Goal: Task Accomplishment & Management: Use online tool/utility

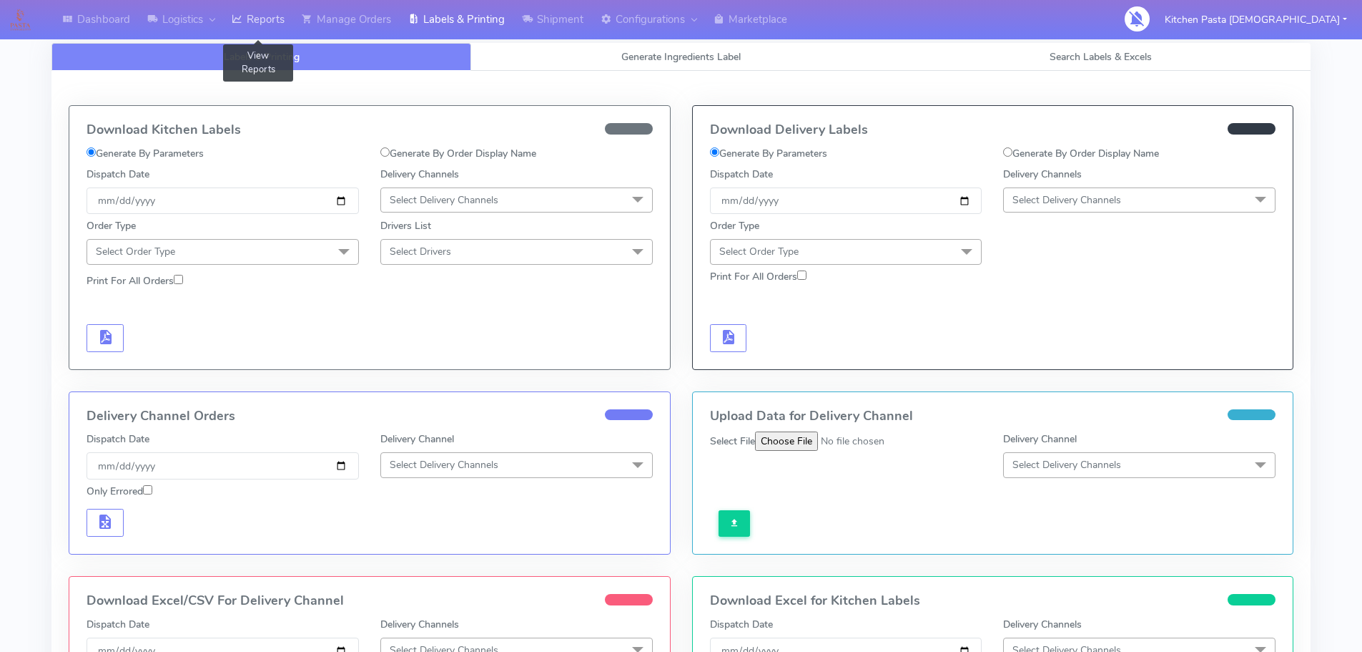
click at [246, 6] on link "Reports" at bounding box center [258, 19] width 70 height 39
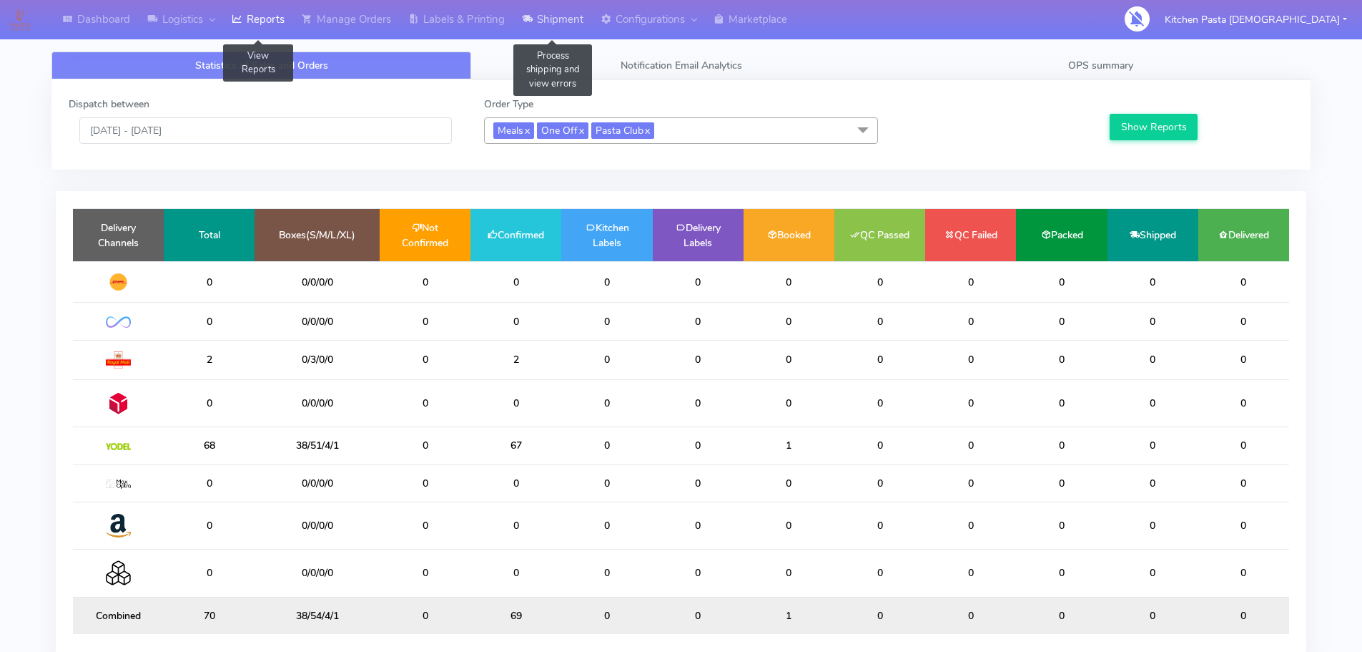
click at [569, 26] on link "Shipment" at bounding box center [552, 19] width 79 height 39
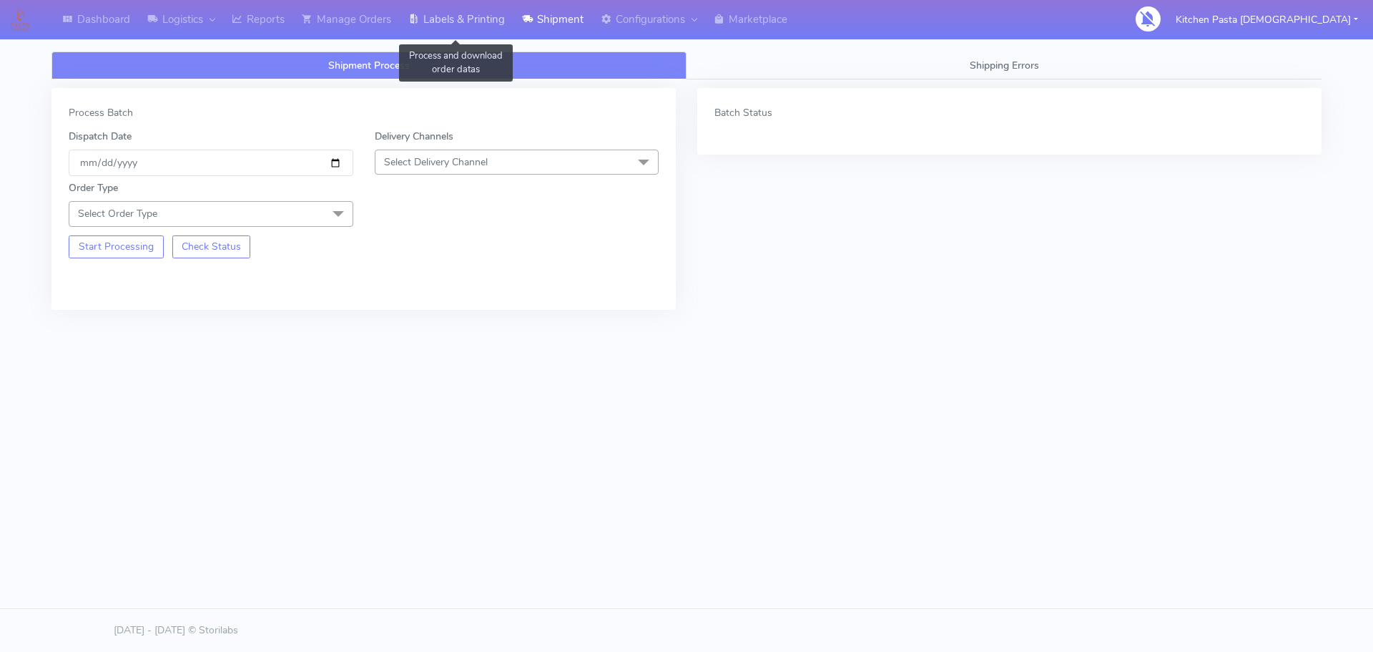
click at [453, 12] on link "Labels & Printing" at bounding box center [457, 19] width 114 height 39
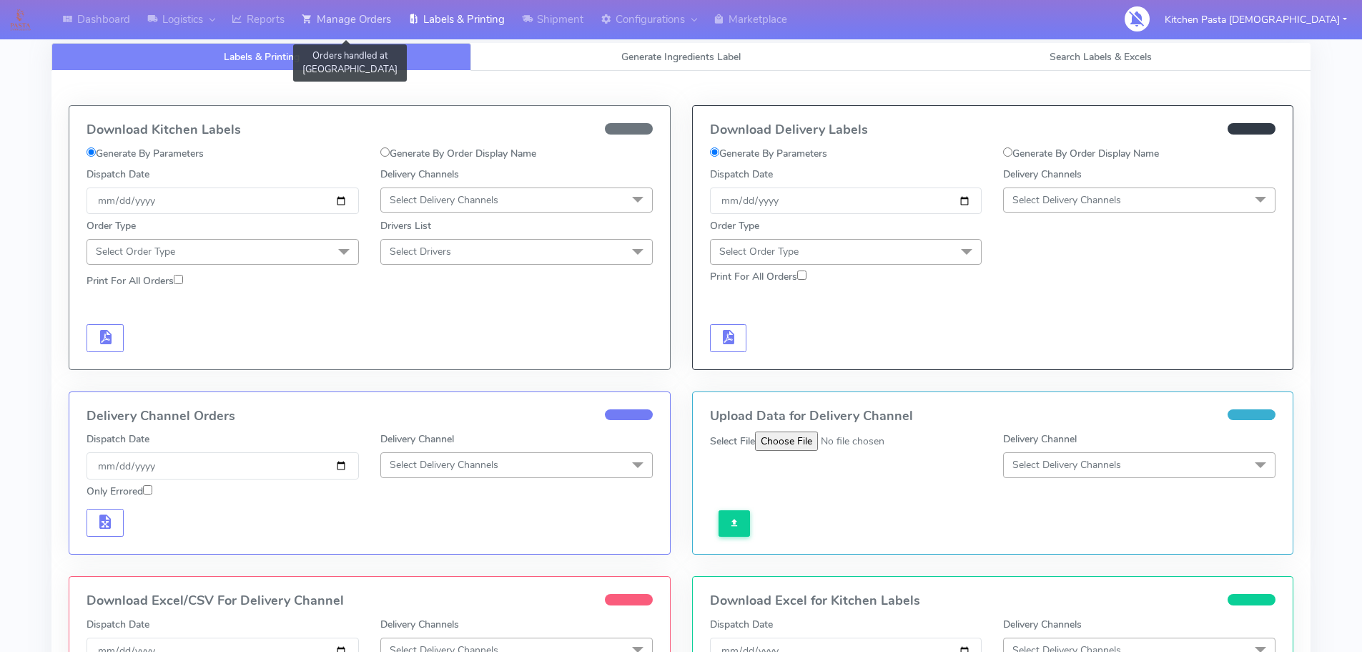
click at [373, 14] on link "Manage Orders" at bounding box center [346, 19] width 107 height 39
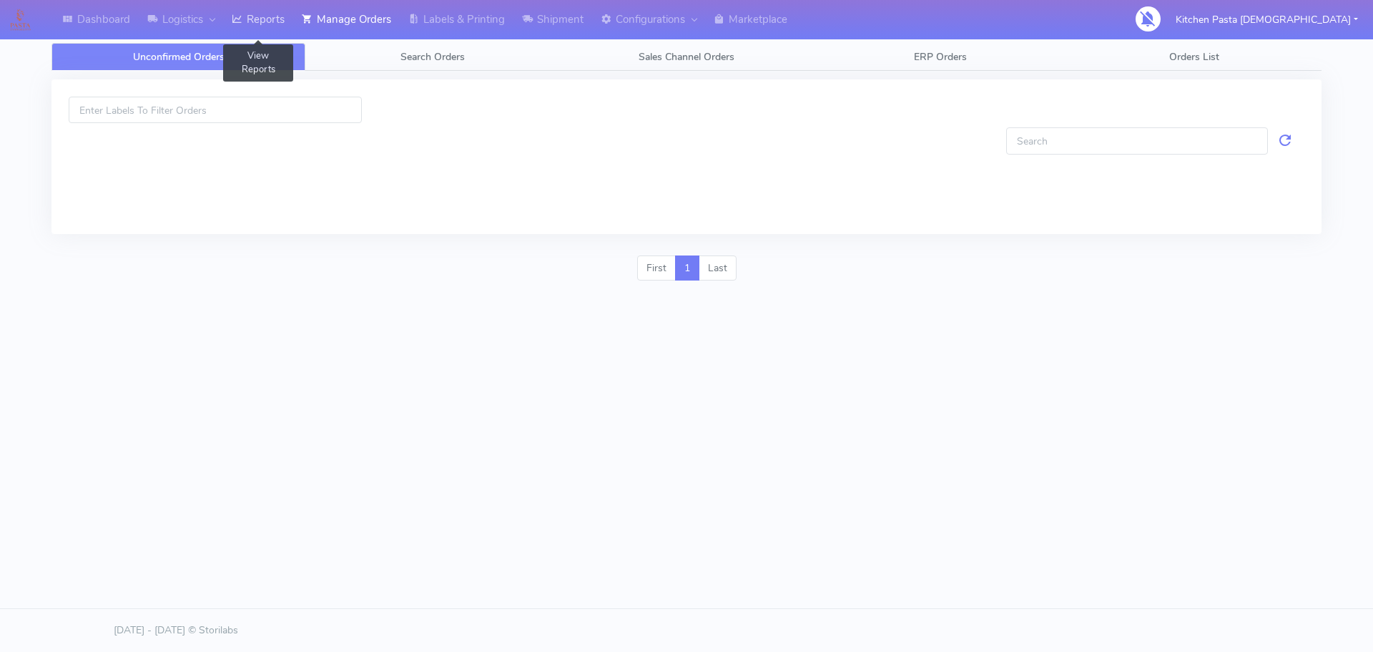
click at [280, 16] on link "Reports" at bounding box center [258, 19] width 70 height 39
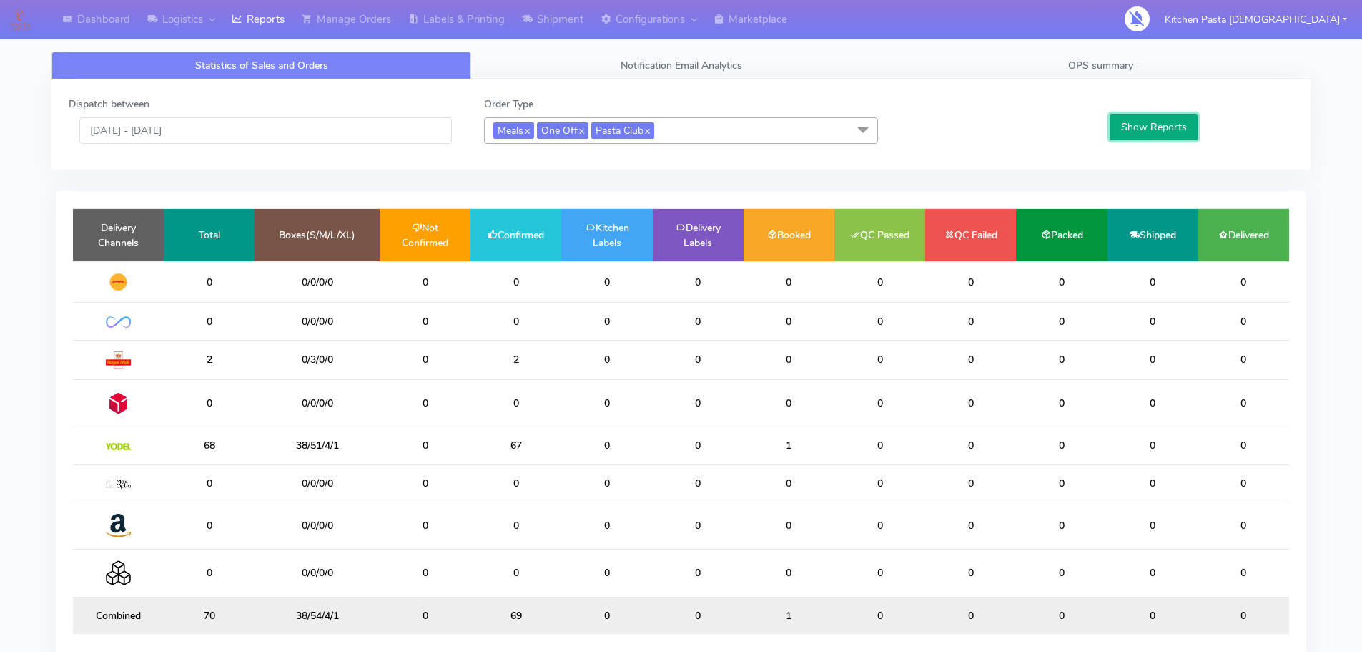
click at [1139, 129] on button "Show Reports" at bounding box center [1154, 127] width 88 height 26
click at [1106, 79] on div "Dispatch between 22/08/2025 - 22/08/2025 Order Type Meals x One Off x Pasta Clu…" at bounding box center [680, 124] width 1259 height 90
click at [1117, 70] on span "OPS summary" at bounding box center [1100, 66] width 65 height 14
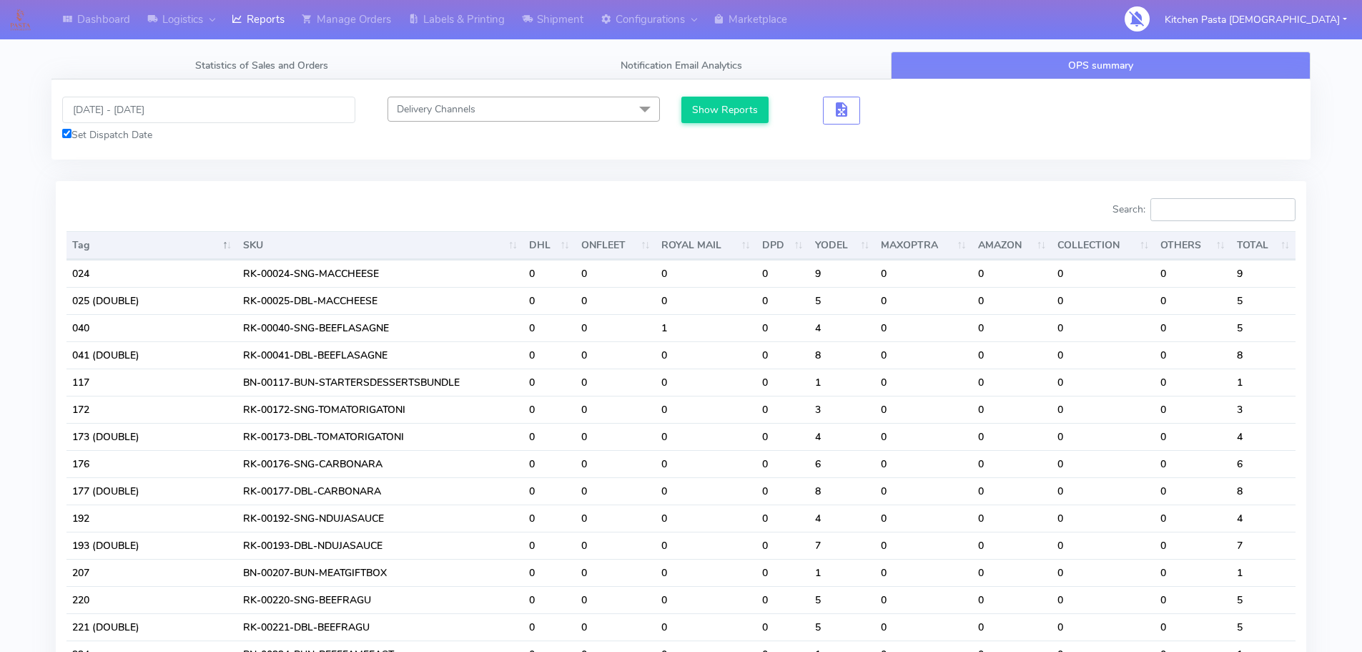
click at [1214, 217] on input "Search:" at bounding box center [1223, 209] width 145 height 23
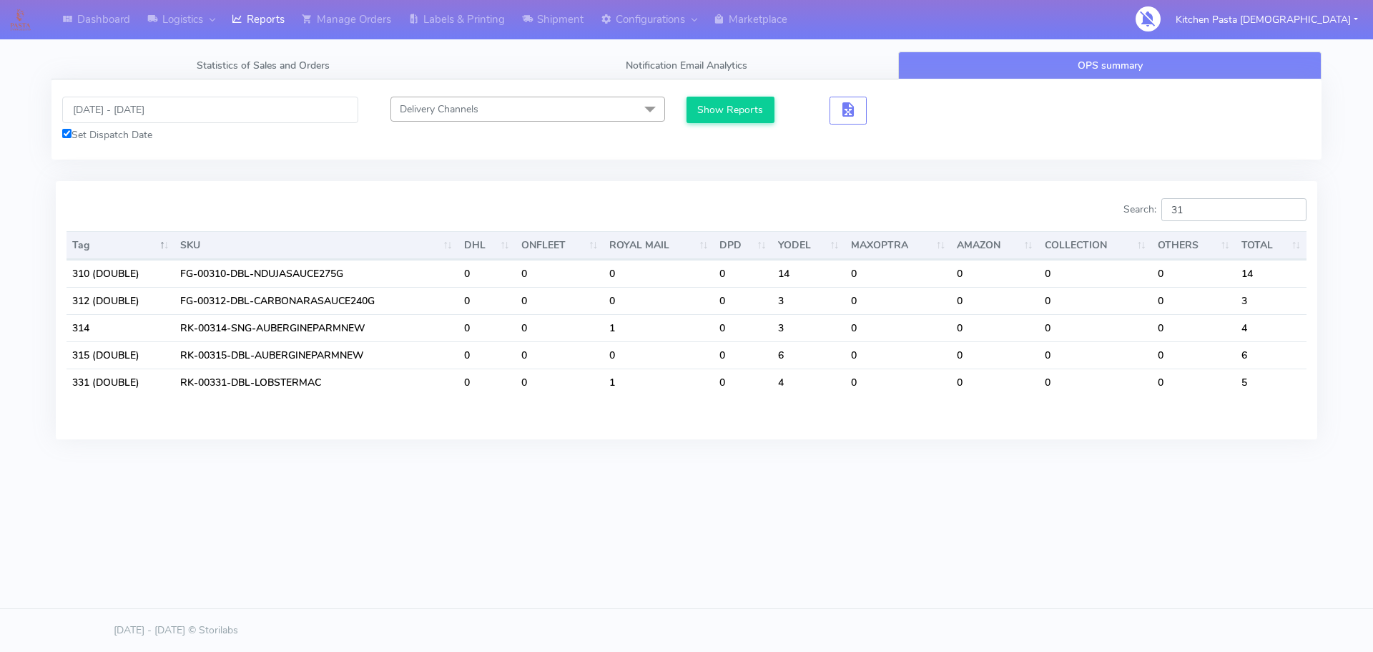
type input "312"
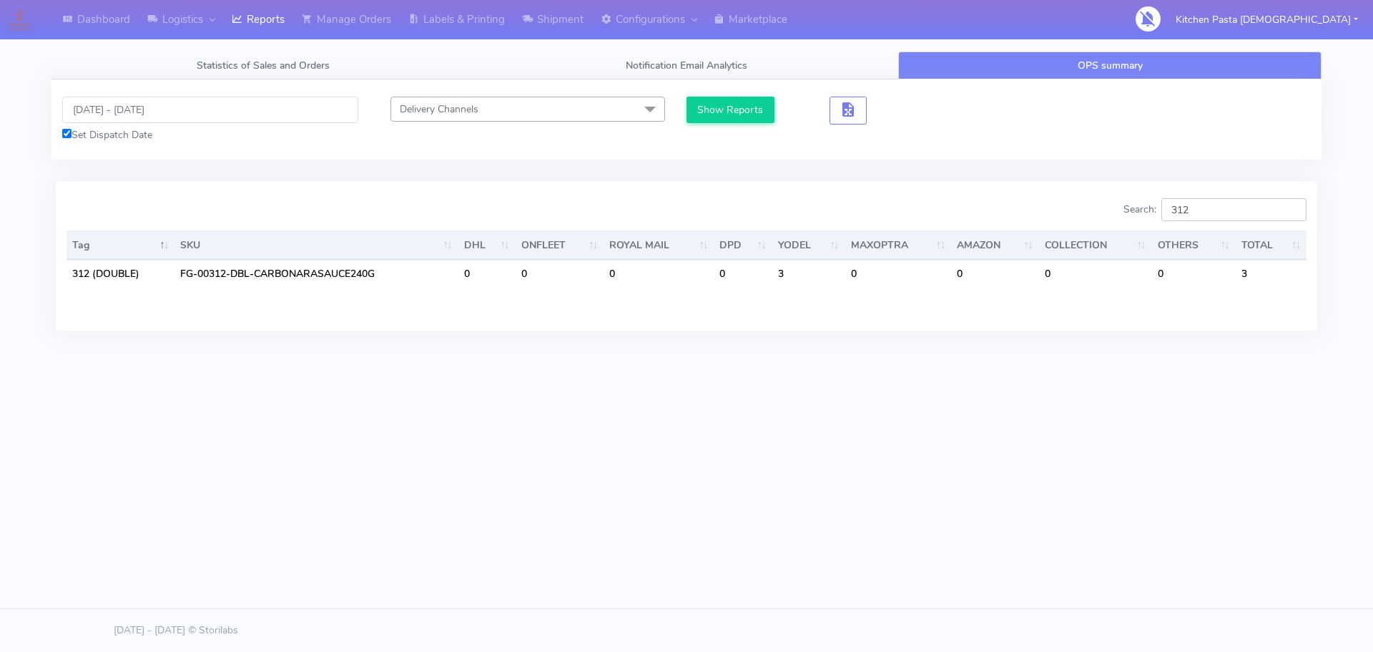
click at [1289, 213] on input "312" at bounding box center [1233, 209] width 145 height 23
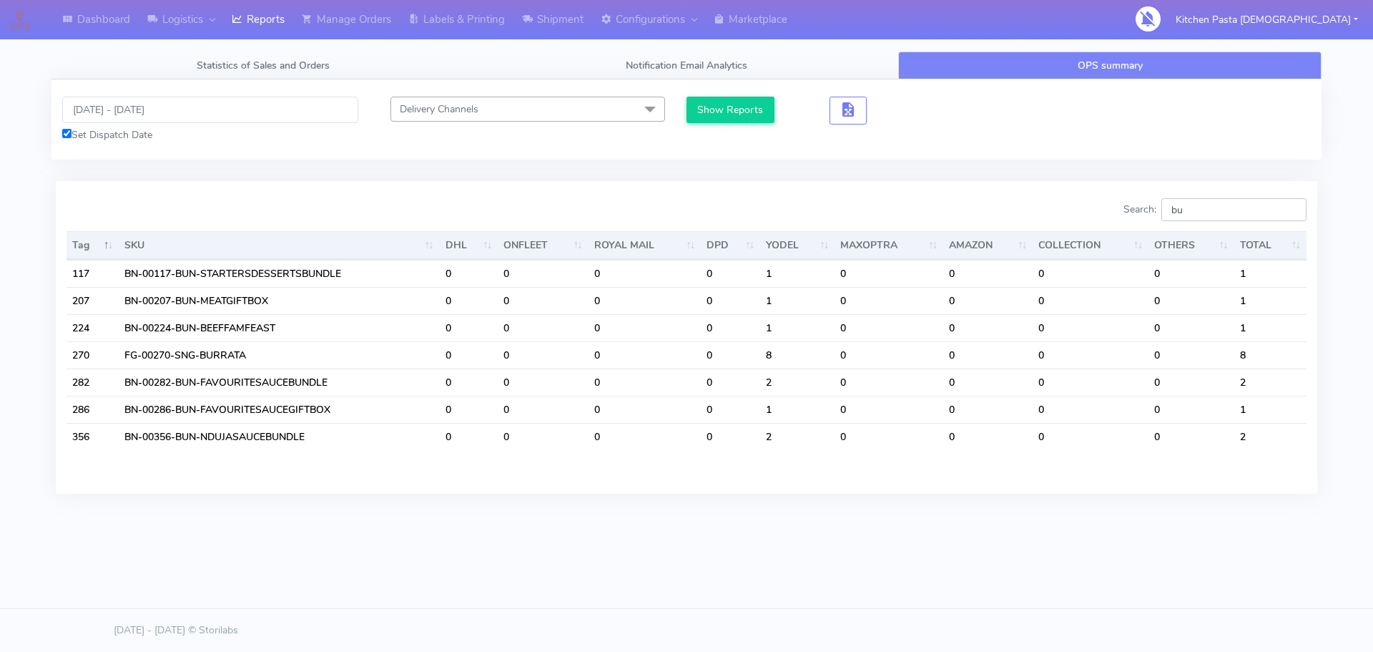
type input "b"
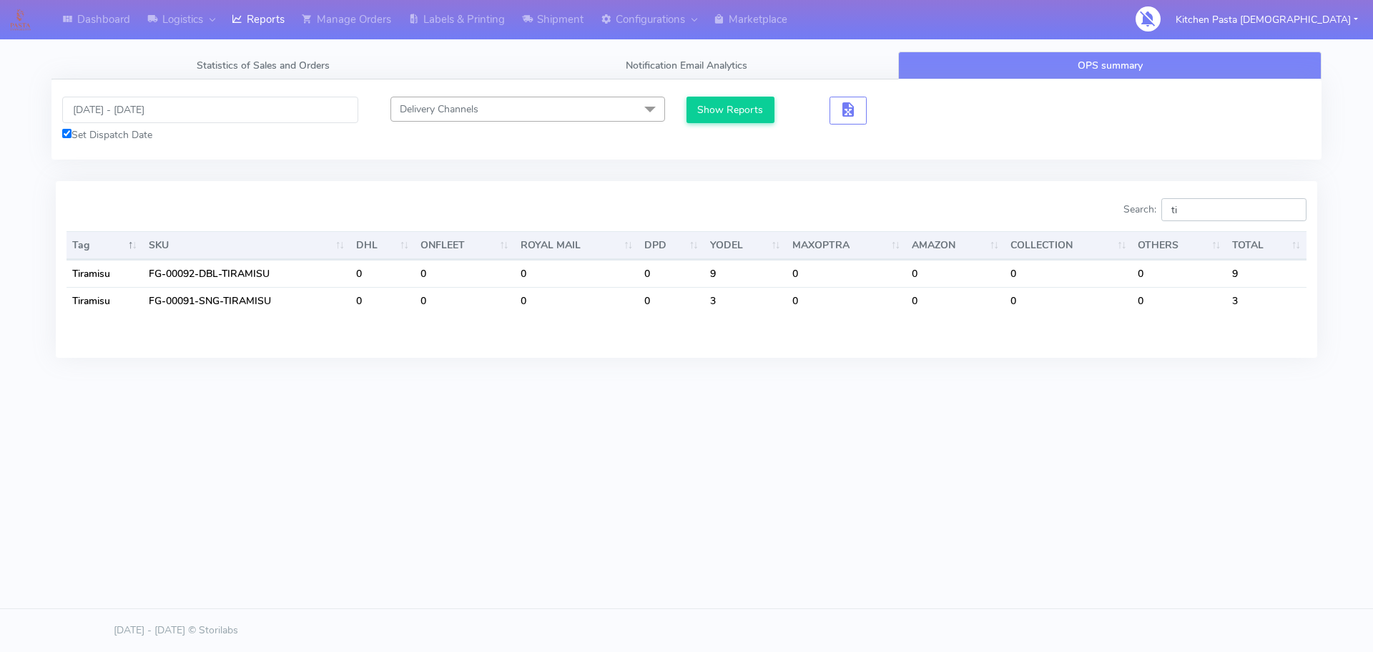
type input "t"
type input "p"
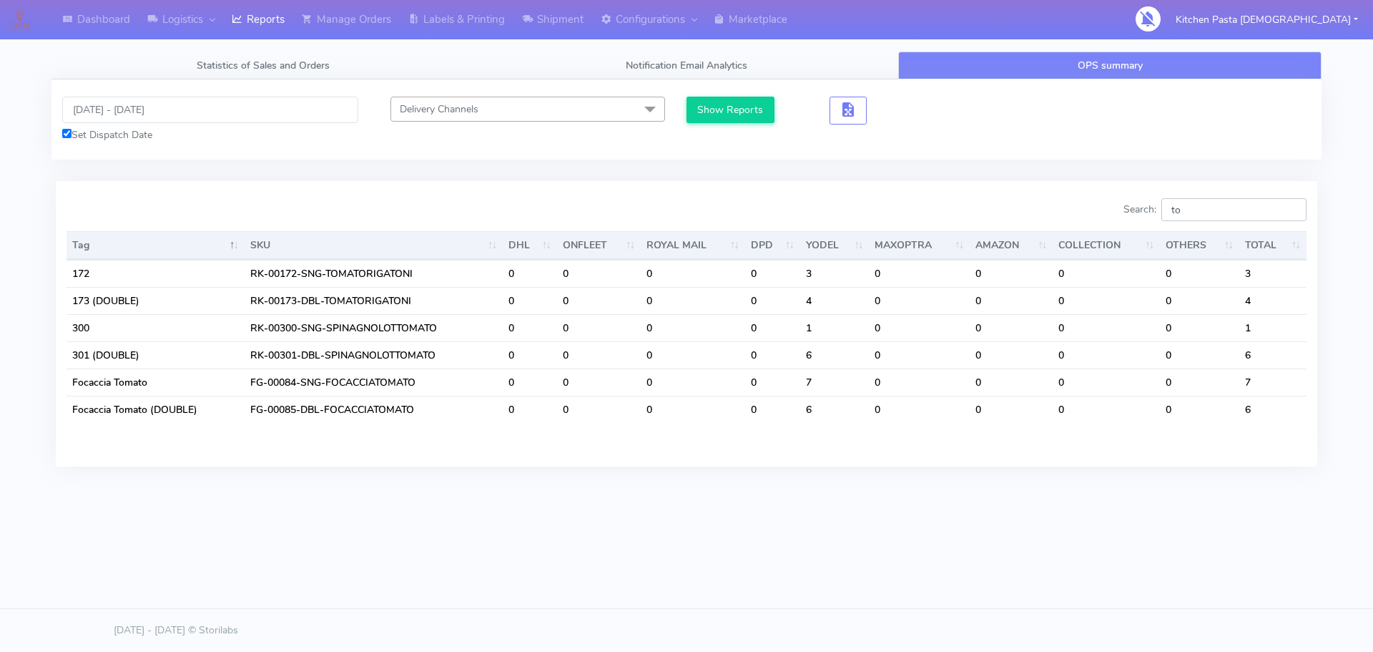
type input "t"
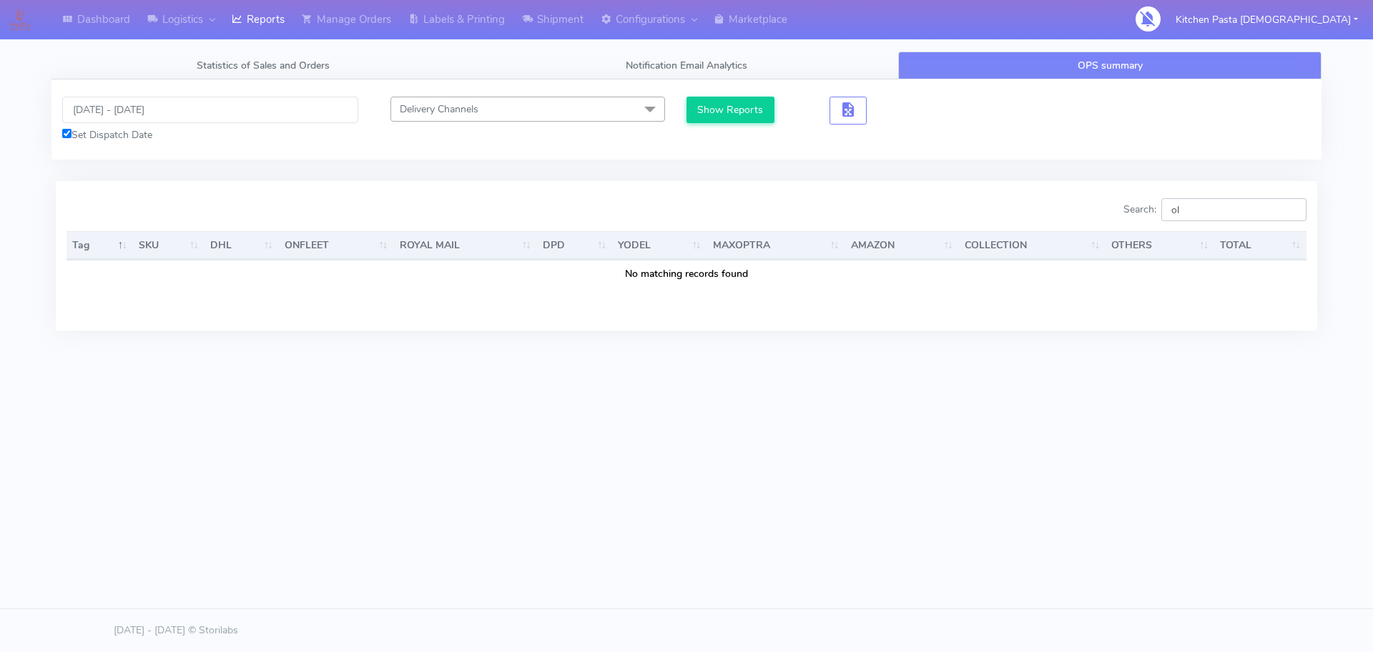
type input "o"
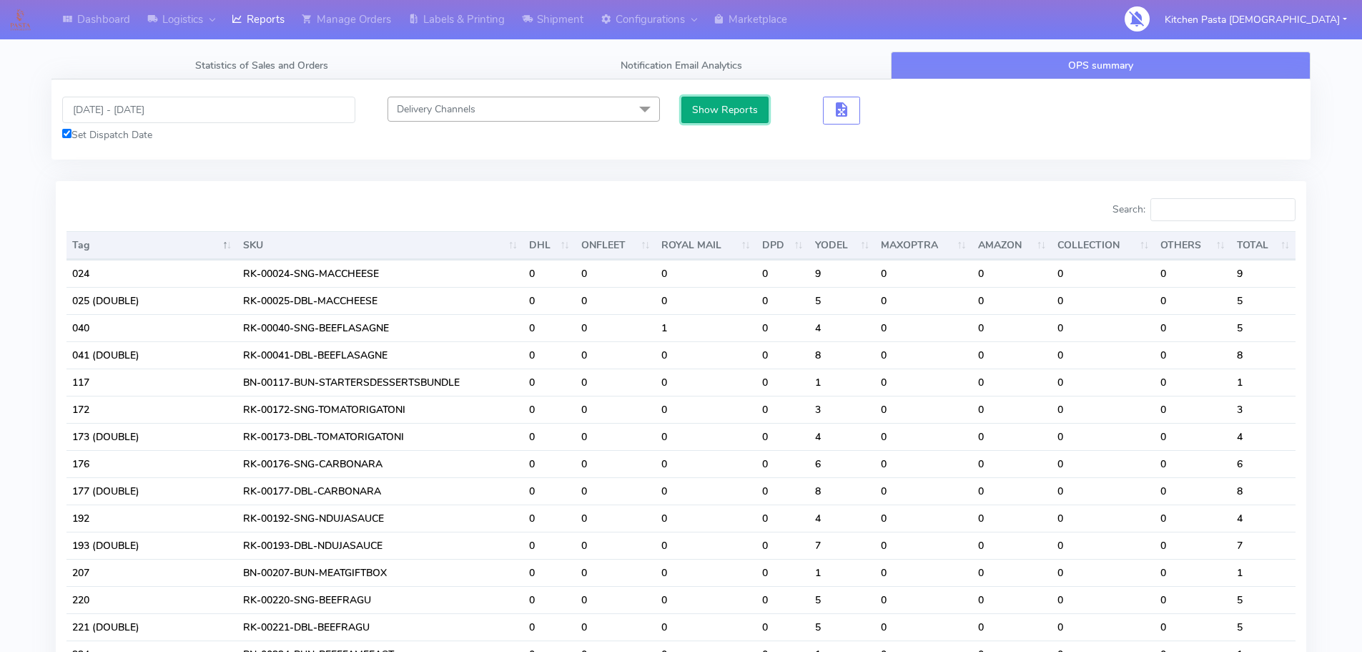
click at [748, 109] on button "Show Reports" at bounding box center [726, 110] width 88 height 26
click at [837, 112] on span "button" at bounding box center [841, 113] width 17 height 14
click at [885, 109] on button "button" at bounding box center [893, 111] width 37 height 28
click at [894, 106] on span "button" at bounding box center [893, 113] width 17 height 14
click at [277, 36] on link "Reports" at bounding box center [258, 19] width 70 height 39
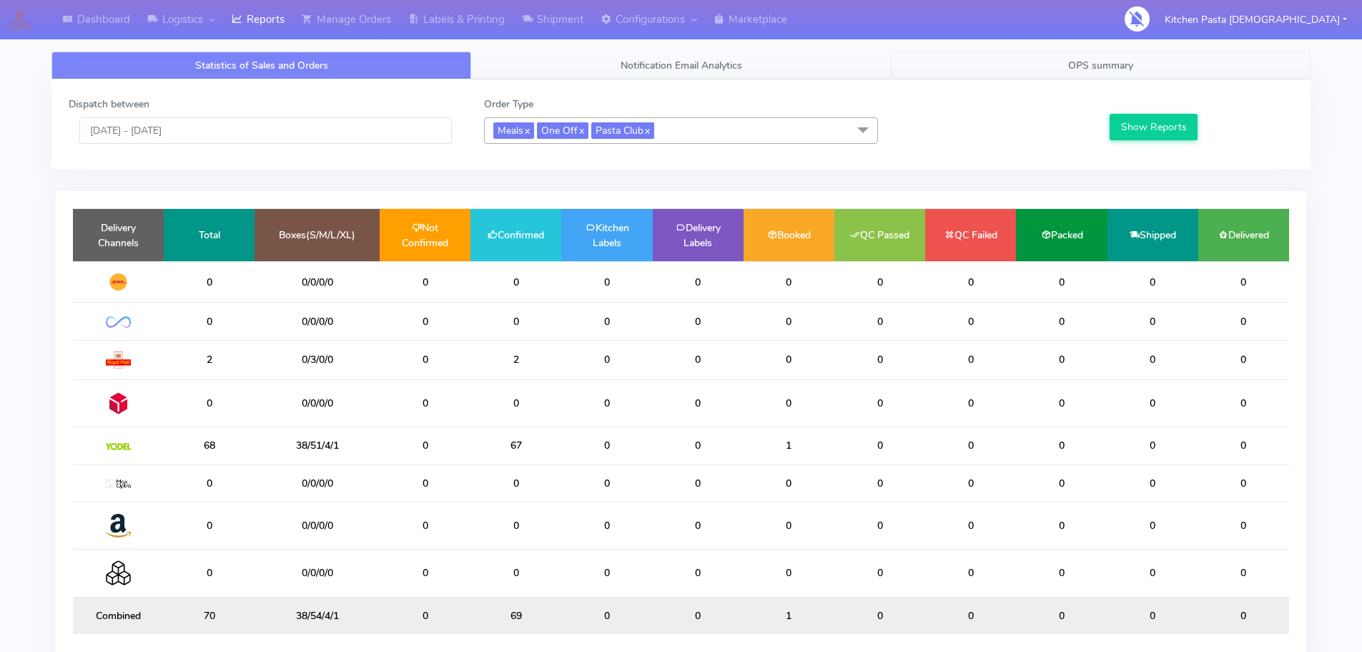
click at [1123, 68] on span "OPS summary" at bounding box center [1100, 66] width 65 height 14
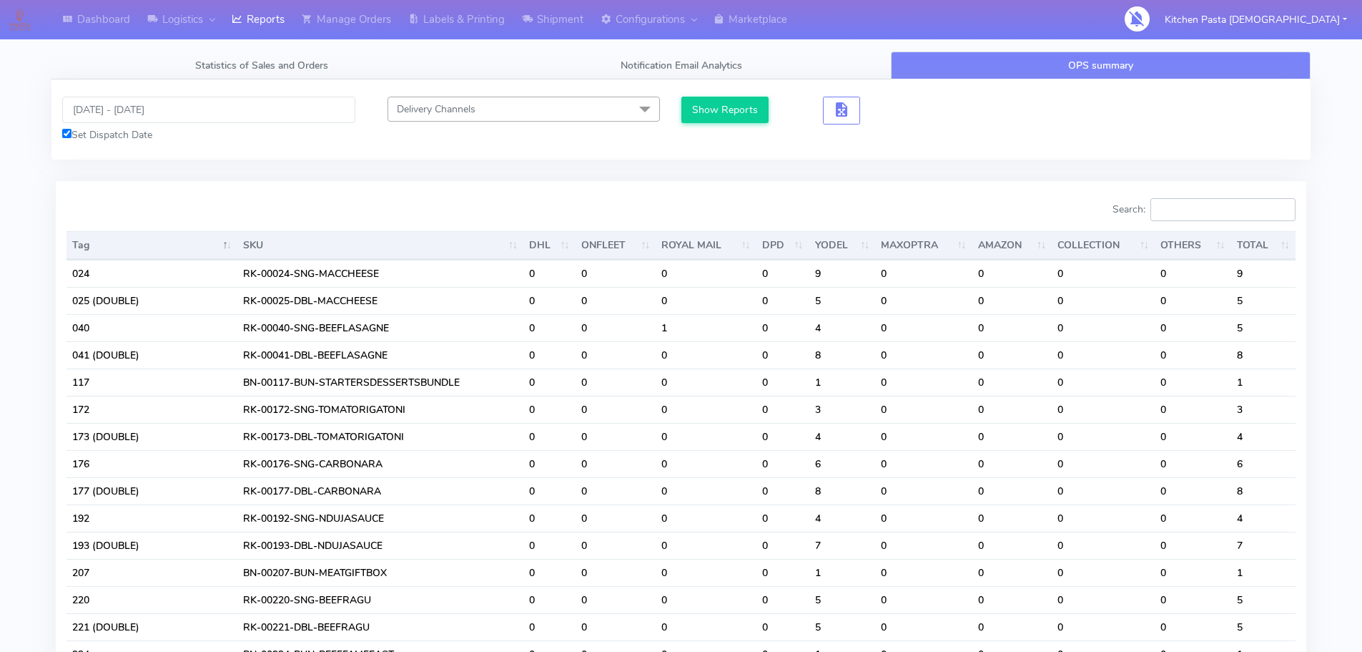
click at [1254, 212] on input "Search:" at bounding box center [1223, 209] width 145 height 23
click at [1203, 205] on input "Search:" at bounding box center [1223, 209] width 145 height 23
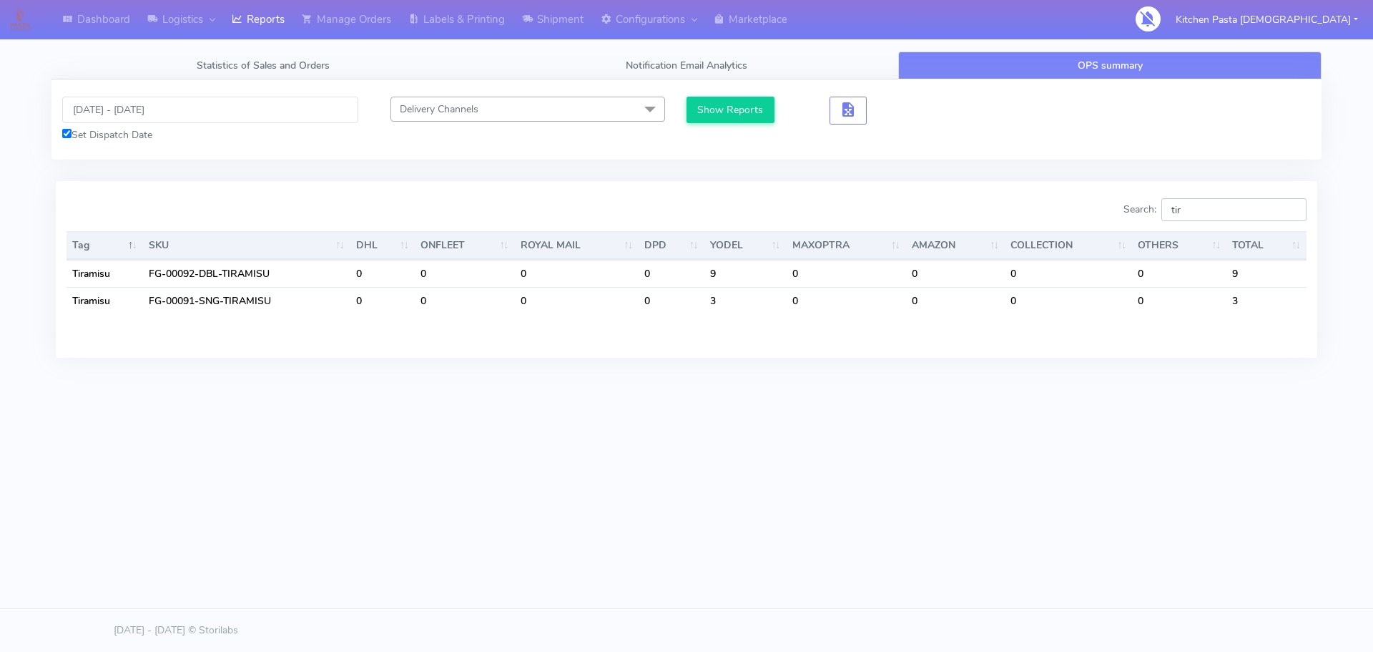
type input "tir"
drag, startPoint x: 1210, startPoint y: 212, endPoint x: 1153, endPoint y: 195, distance: 59.7
click at [1153, 195] on div "Search: tir Tag SKU DHL ONFLEET ROYAL MAIL DPD YODEL MAXOPTRA AMAZON COLLECTION…" at bounding box center [687, 269] width 1262 height 176
type input "pro"
drag, startPoint x: 1251, startPoint y: 205, endPoint x: 1197, endPoint y: 208, distance: 53.7
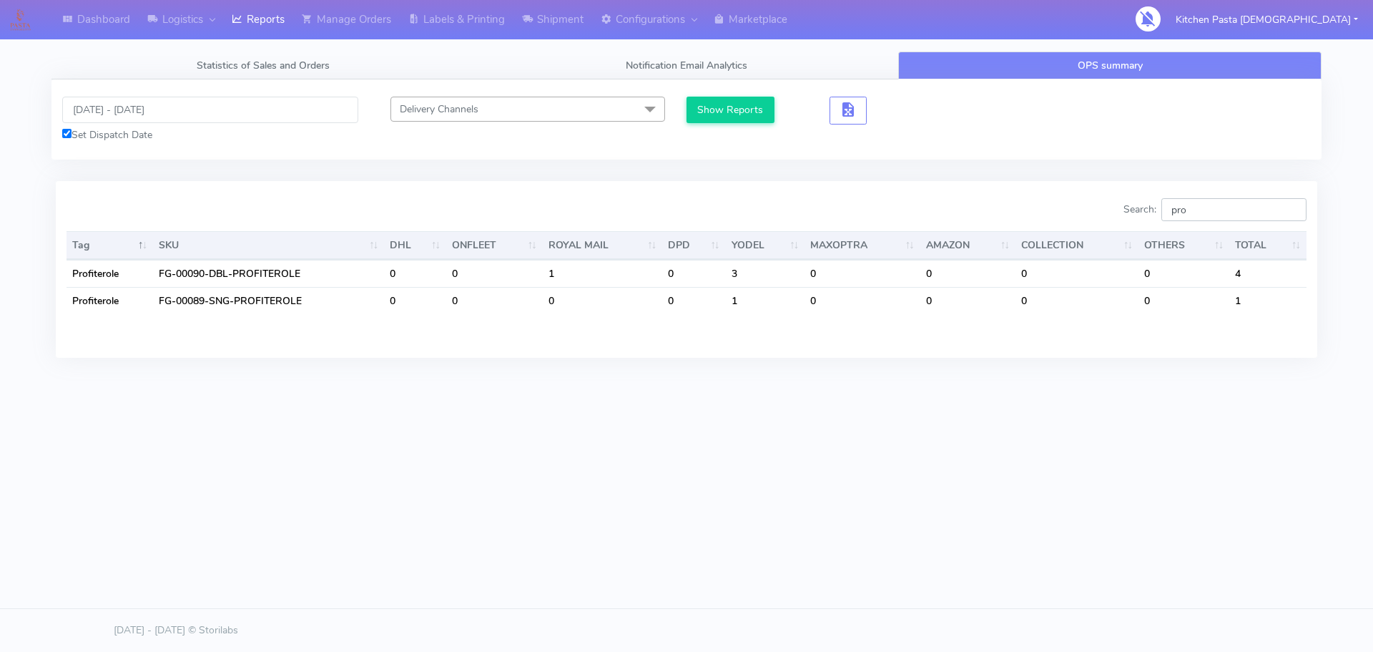
click at [1197, 208] on input "pro" at bounding box center [1233, 209] width 145 height 23
drag, startPoint x: 1197, startPoint y: 208, endPoint x: 1141, endPoint y: 215, distance: 56.9
click at [1143, 215] on label "Search: pro" at bounding box center [1215, 209] width 183 height 23
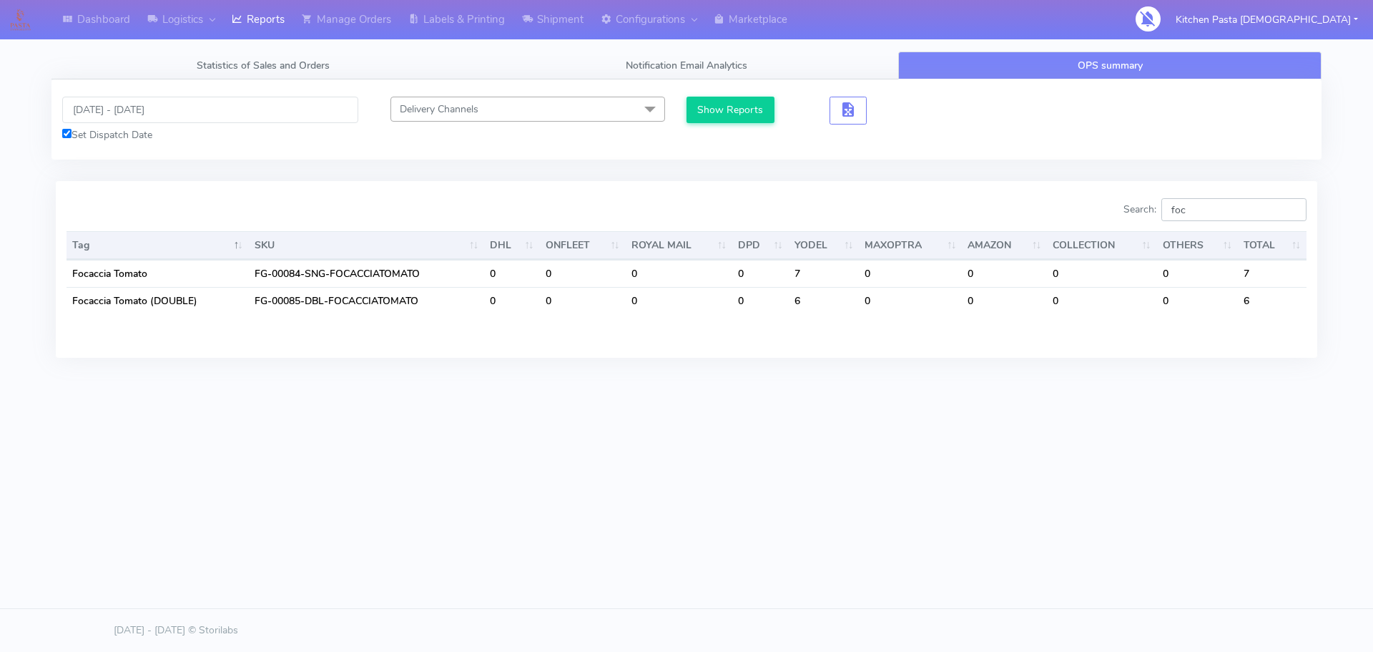
drag, startPoint x: 1202, startPoint y: 207, endPoint x: 1190, endPoint y: 207, distance: 12.2
click at [1190, 207] on input "foc" at bounding box center [1233, 209] width 145 height 23
type input "f"
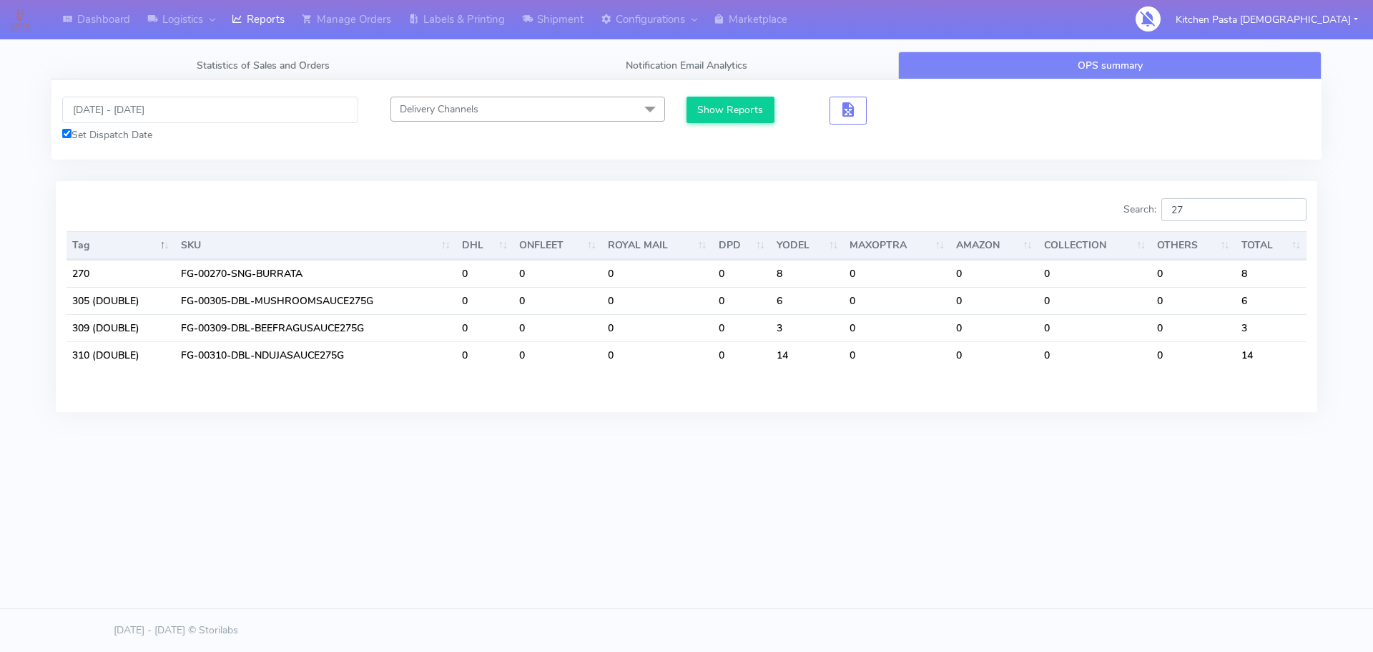
type input "270"
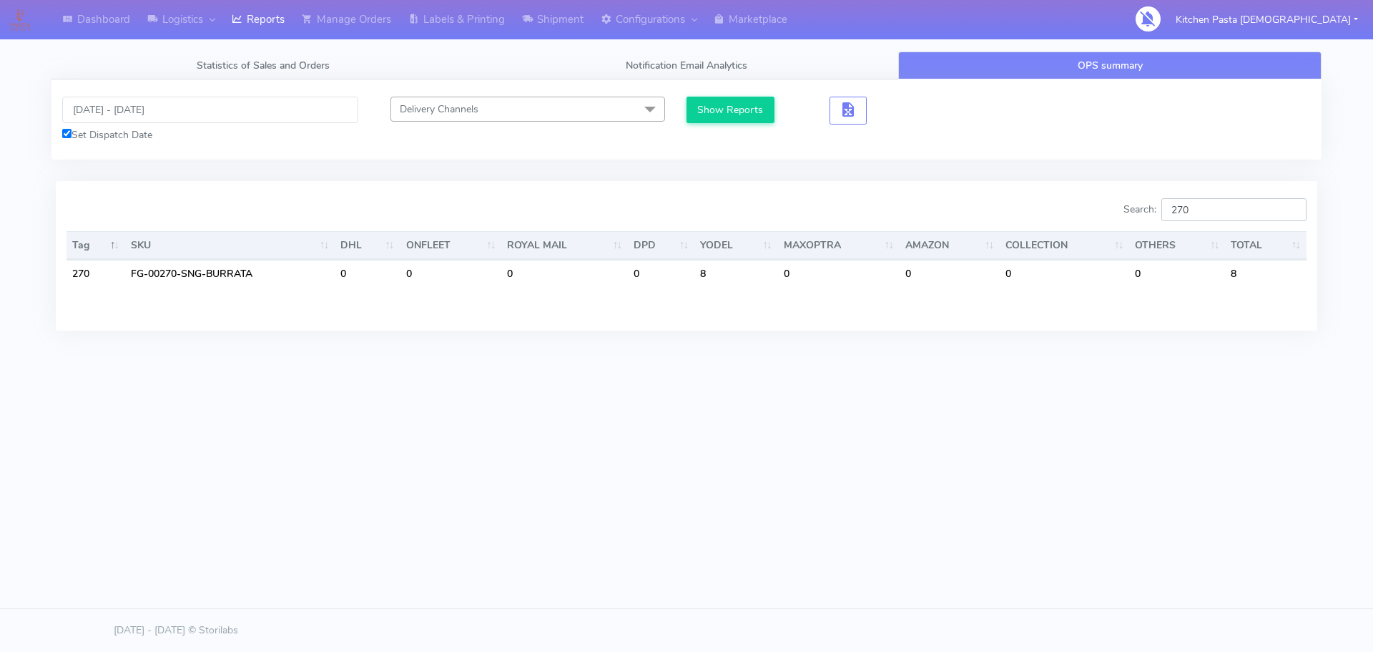
click at [1290, 218] on input "270" at bounding box center [1233, 209] width 145 height 23
click at [1298, 210] on input "270" at bounding box center [1233, 209] width 145 height 23
click at [1292, 209] on input "270" at bounding box center [1233, 209] width 145 height 23
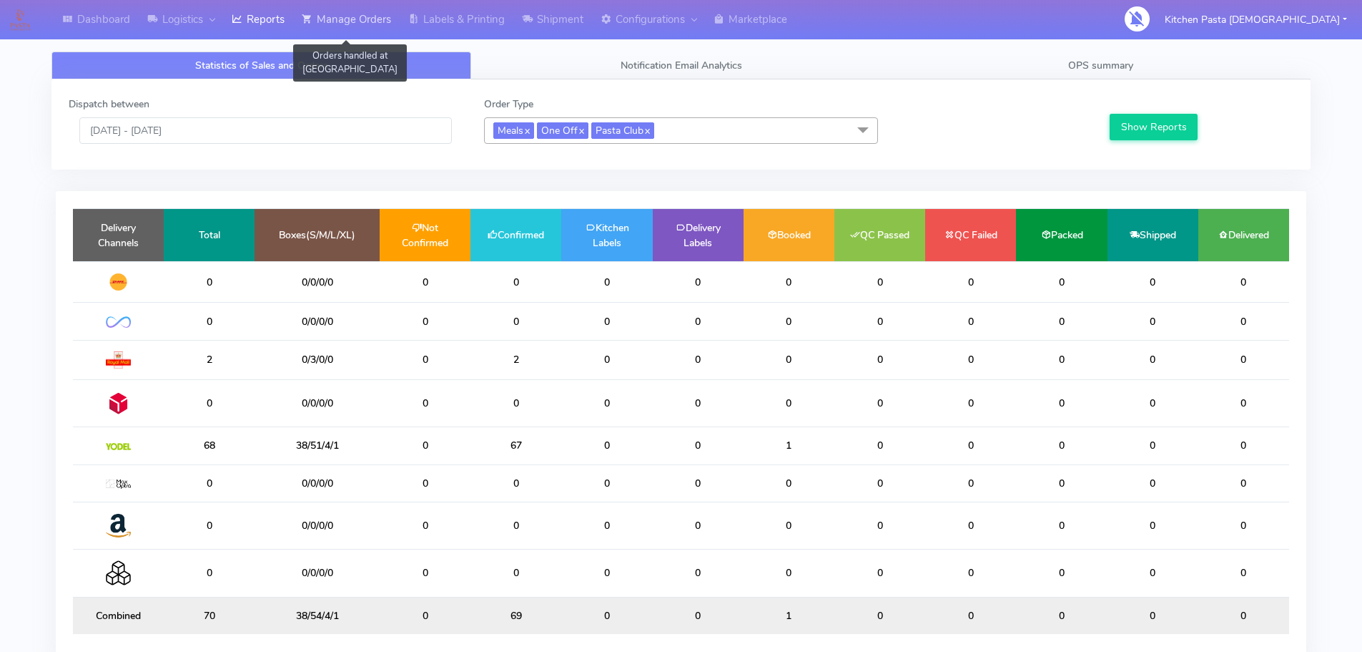
click at [368, 24] on link "Manage Orders" at bounding box center [346, 19] width 107 height 39
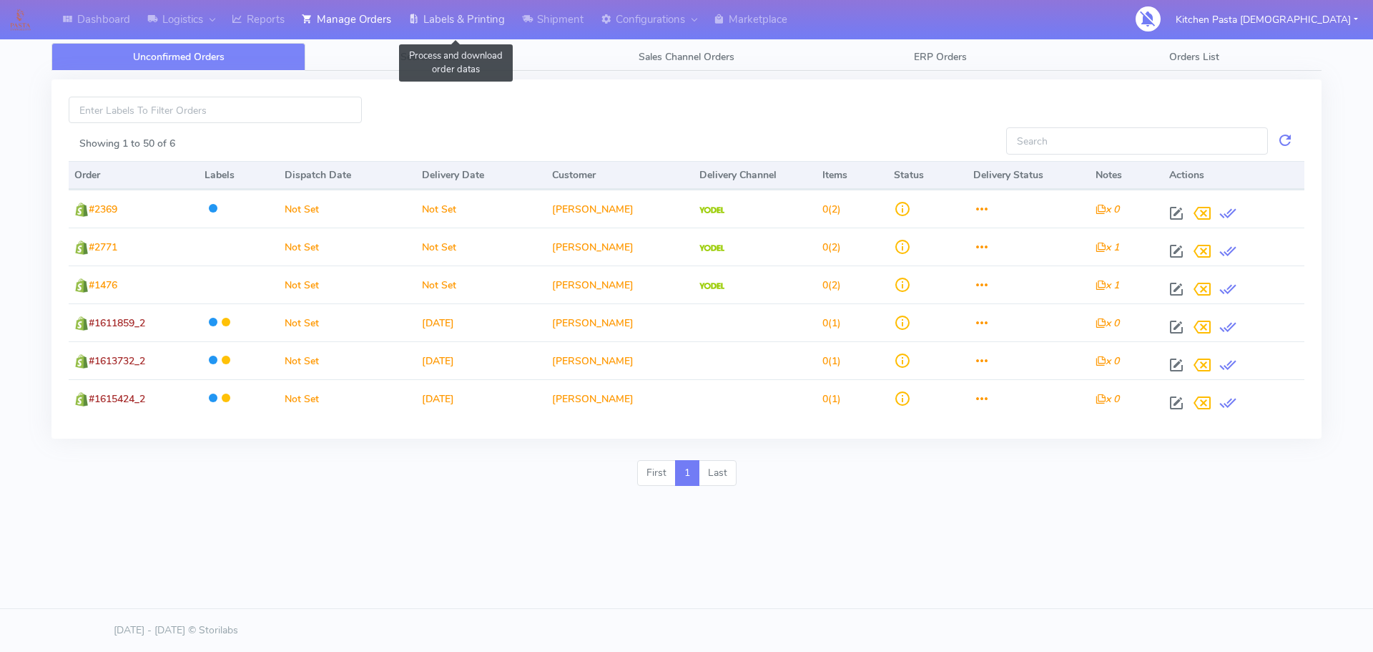
click at [468, 24] on link "Labels & Printing" at bounding box center [457, 19] width 114 height 39
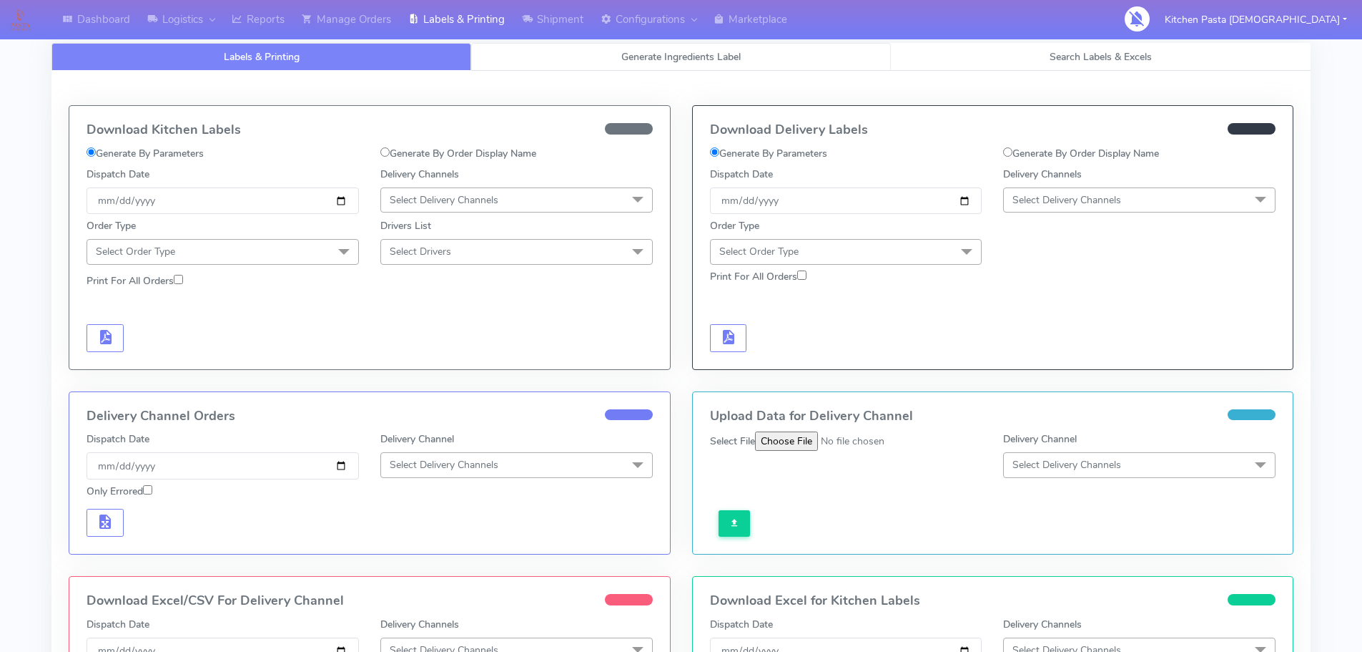
click at [666, 69] on link "Generate Ingredients Label" at bounding box center [681, 57] width 420 height 28
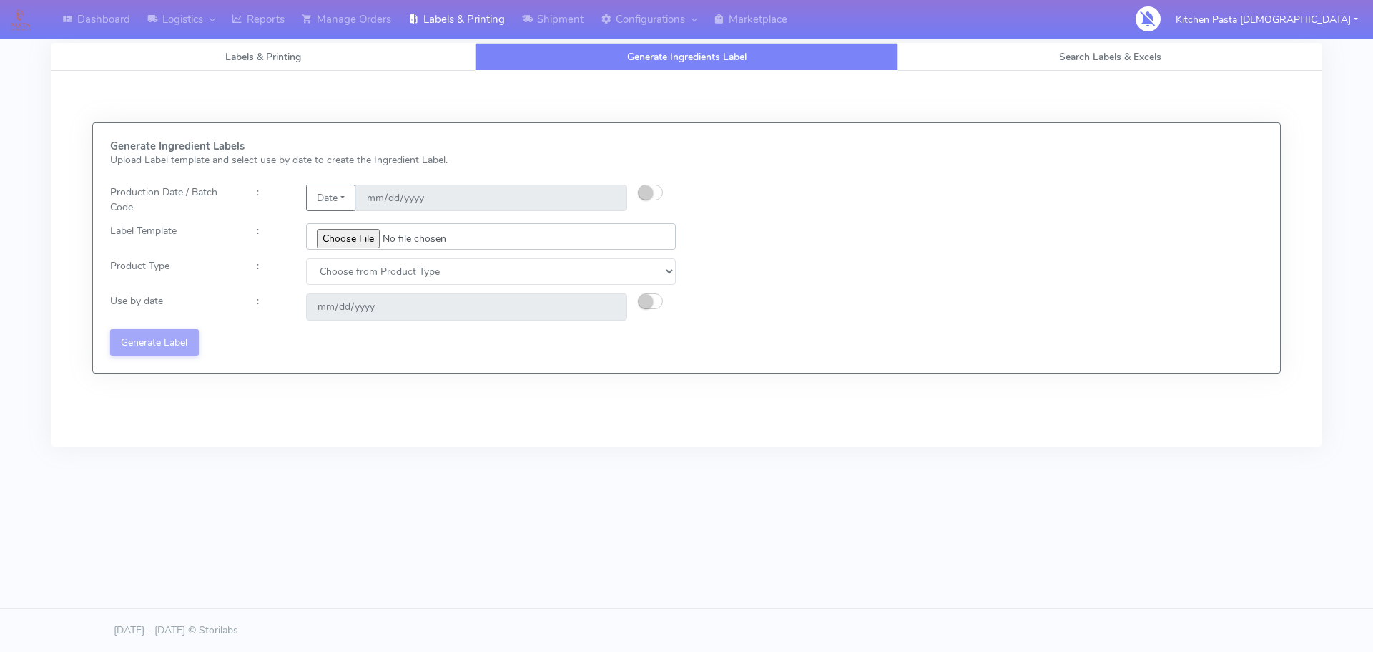
click at [366, 242] on input "file" at bounding box center [491, 236] width 370 height 26
type input "C:\fakepath\Classic Tiramisu V1.jpg"
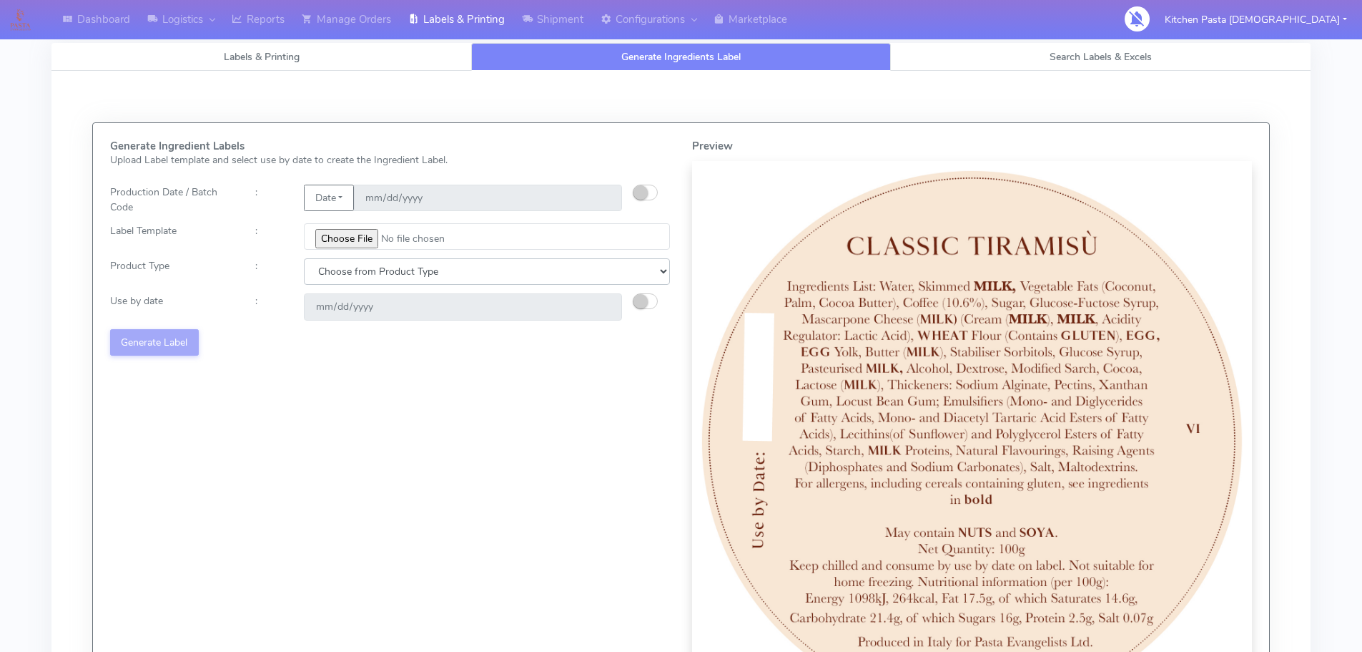
drag, startPoint x: 445, startPoint y: 268, endPoint x: 443, endPoint y: 279, distance: 10.9
click at [445, 268] on select "Choose from Product Type ECOM ERETAIL CIRCULAR CIRC_DESERTS LASAGNE" at bounding box center [487, 271] width 366 height 26
select select "3"
click at [304, 258] on select "Choose from Product Type ECOM ERETAIL CIRCULAR CIRC_DESERTS LASAGNE" at bounding box center [487, 271] width 366 height 26
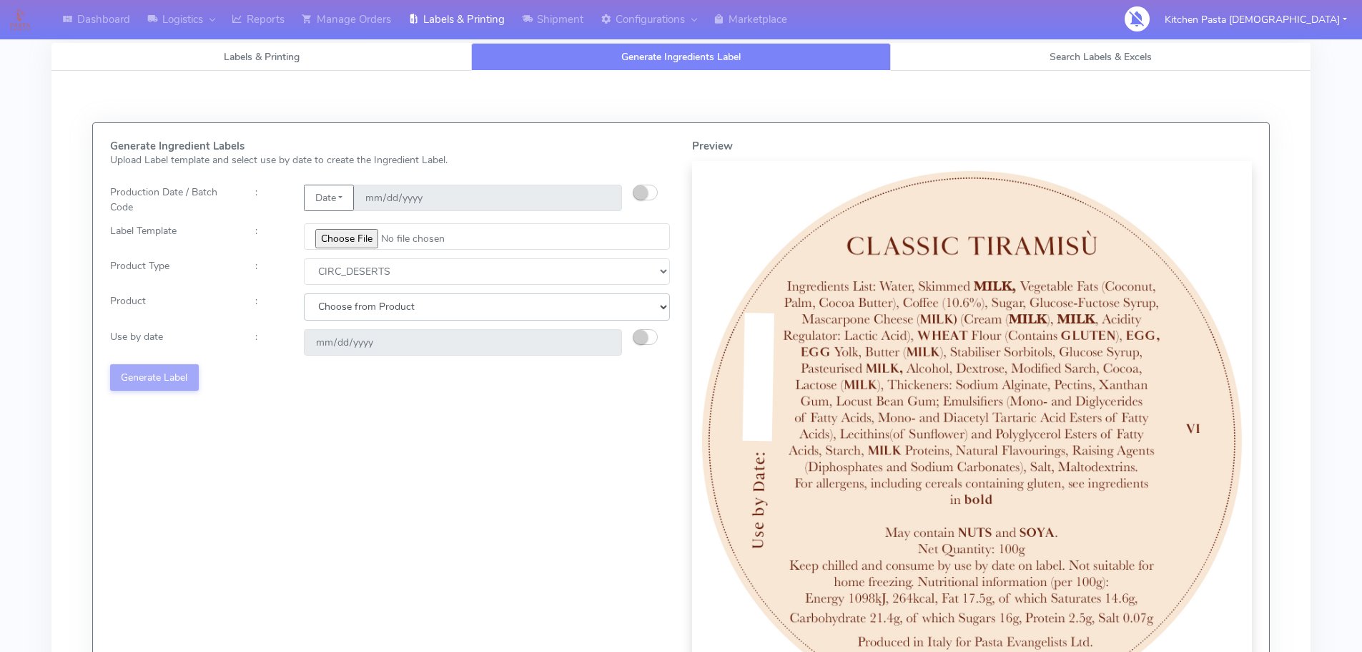
click at [405, 313] on select "Choose from Product CLASSIC_TIRAMISU CREMA_AMARENA PROFITEROLES" at bounding box center [487, 306] width 366 height 26
select select "0"
click at [304, 293] on select "Choose from Product CLASSIC_TIRAMISU CREMA_AMARENA PROFITEROLES" at bounding box center [487, 306] width 366 height 26
type input "[DATE]"
click at [169, 381] on button "Generate Label" at bounding box center [154, 377] width 89 height 26
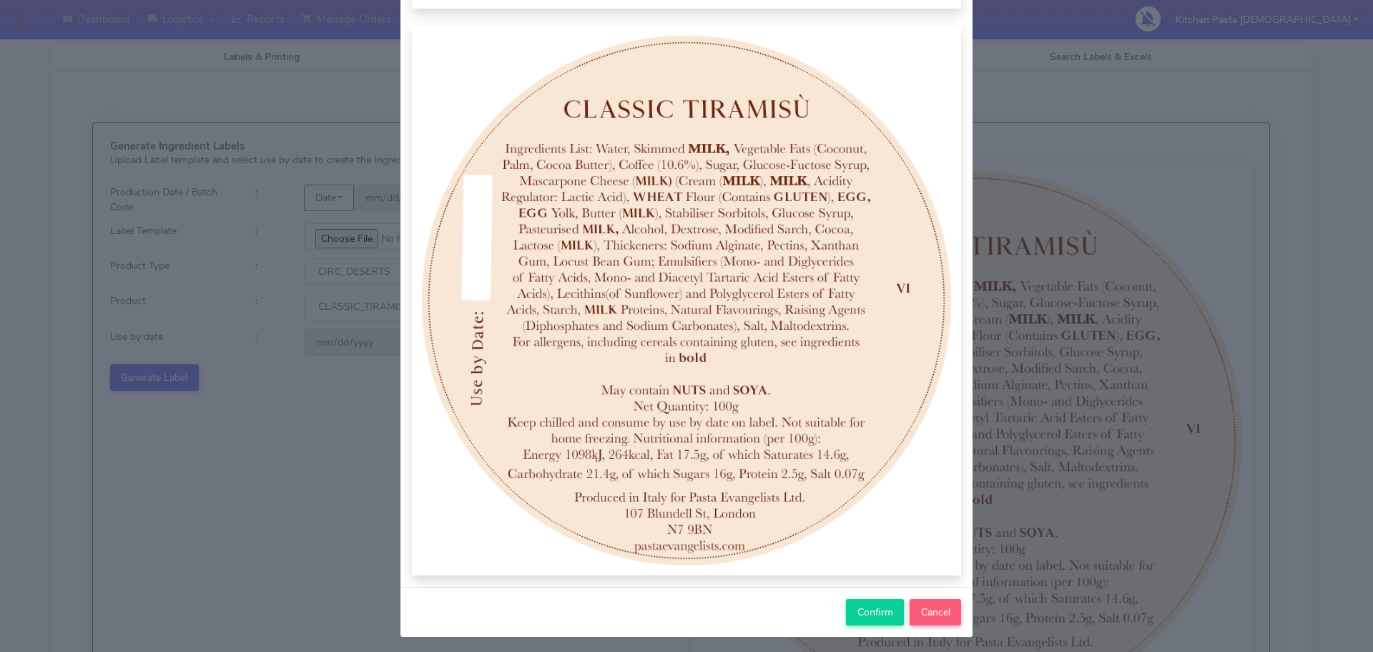
scroll to position [148, 0]
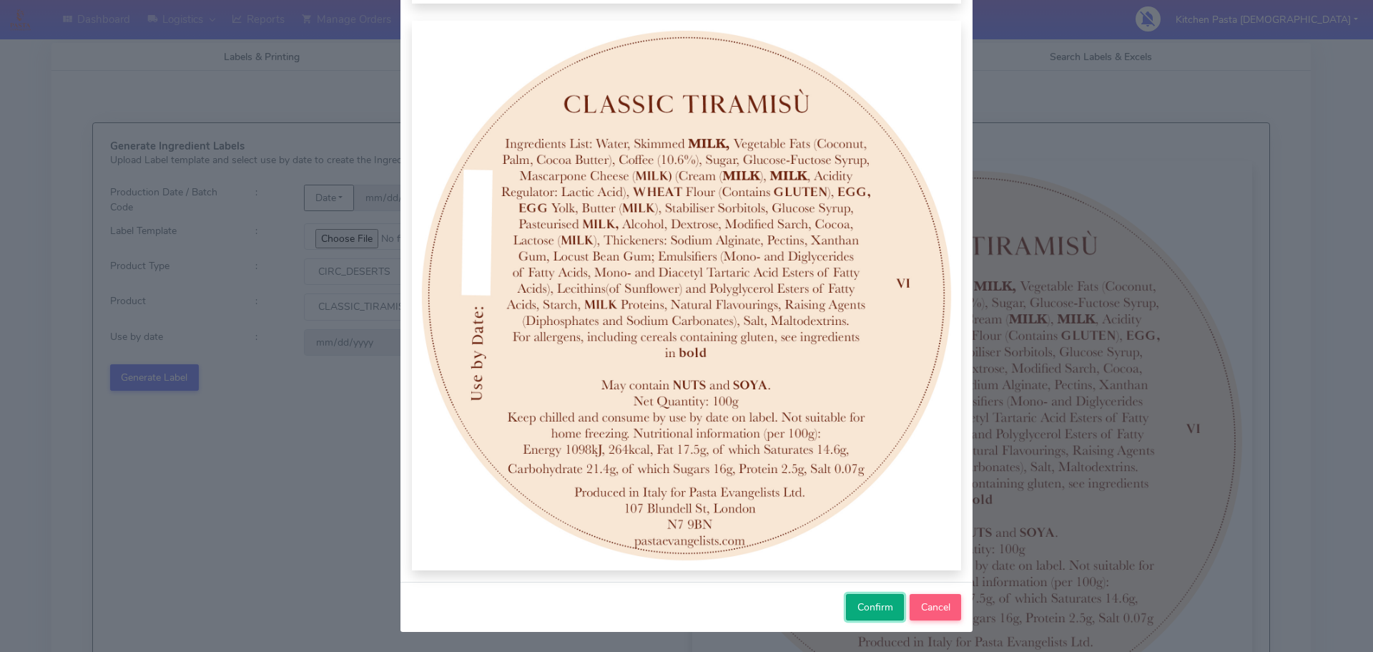
click at [885, 608] on span "Confirm" at bounding box center [875, 607] width 36 height 14
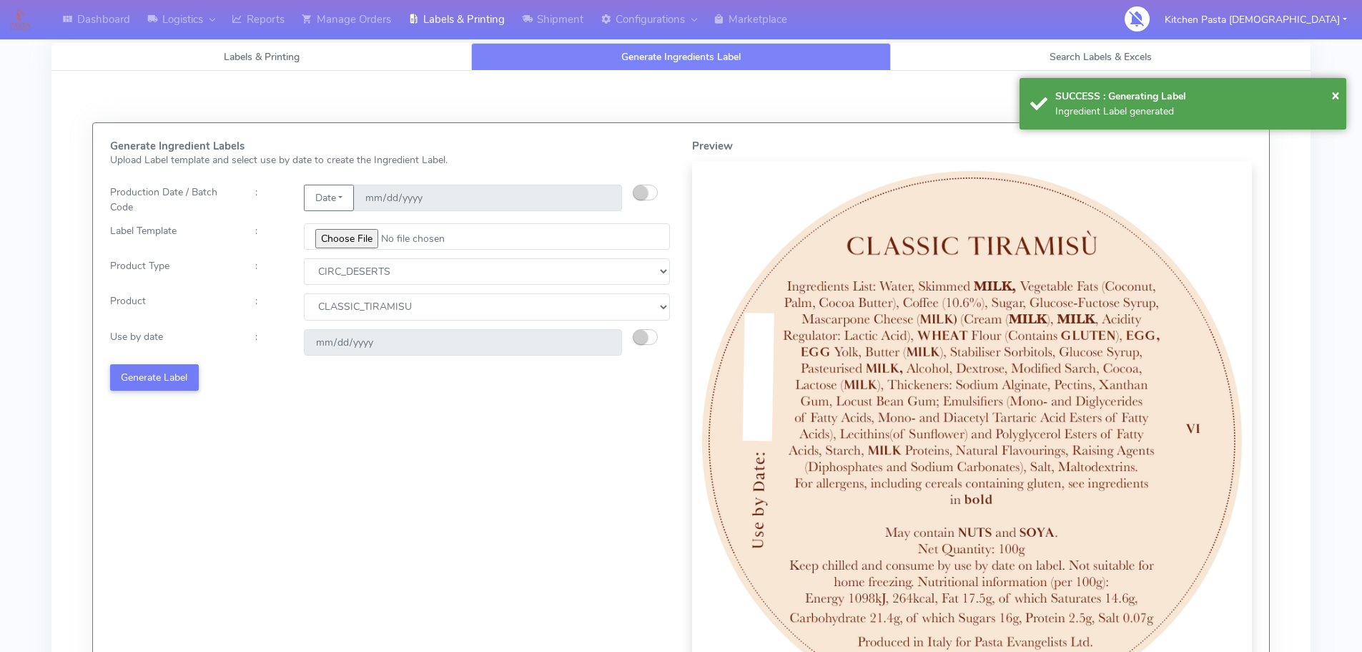
select select
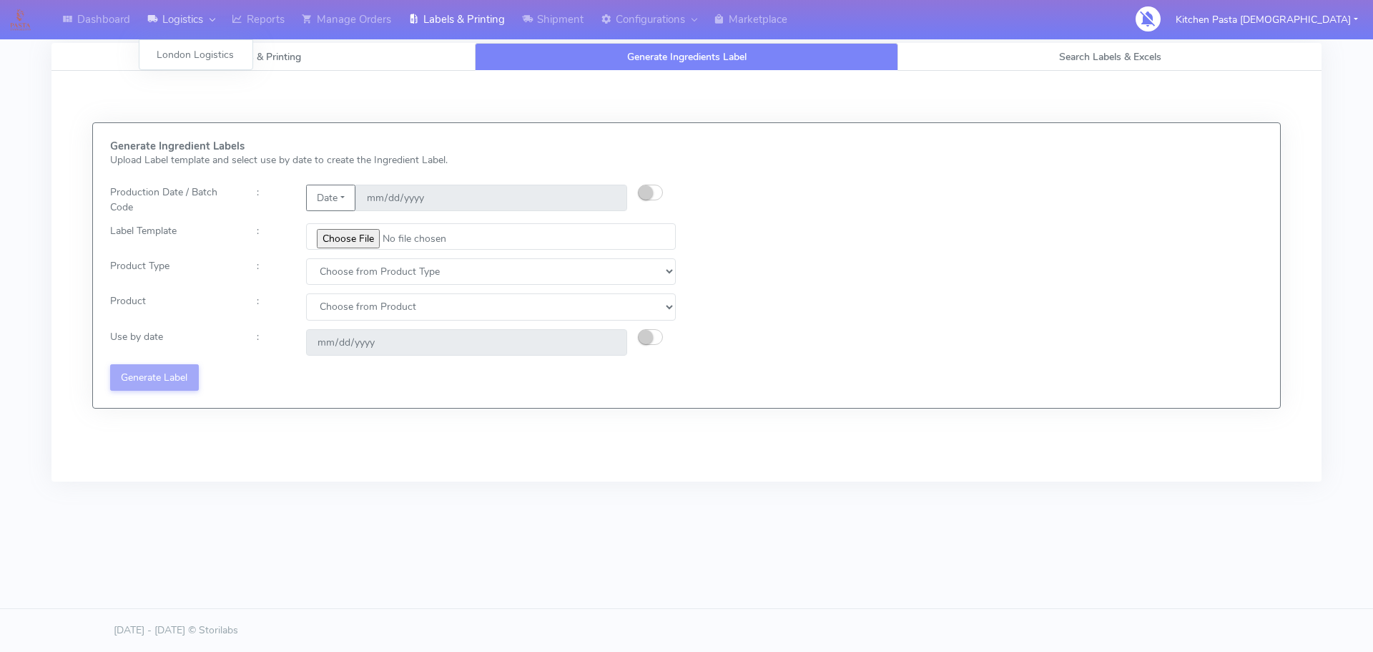
drag, startPoint x: 191, startPoint y: 4, endPoint x: 202, endPoint y: 9, distance: 12.2
click at [191, 4] on link "Logistics" at bounding box center [181, 19] width 84 height 39
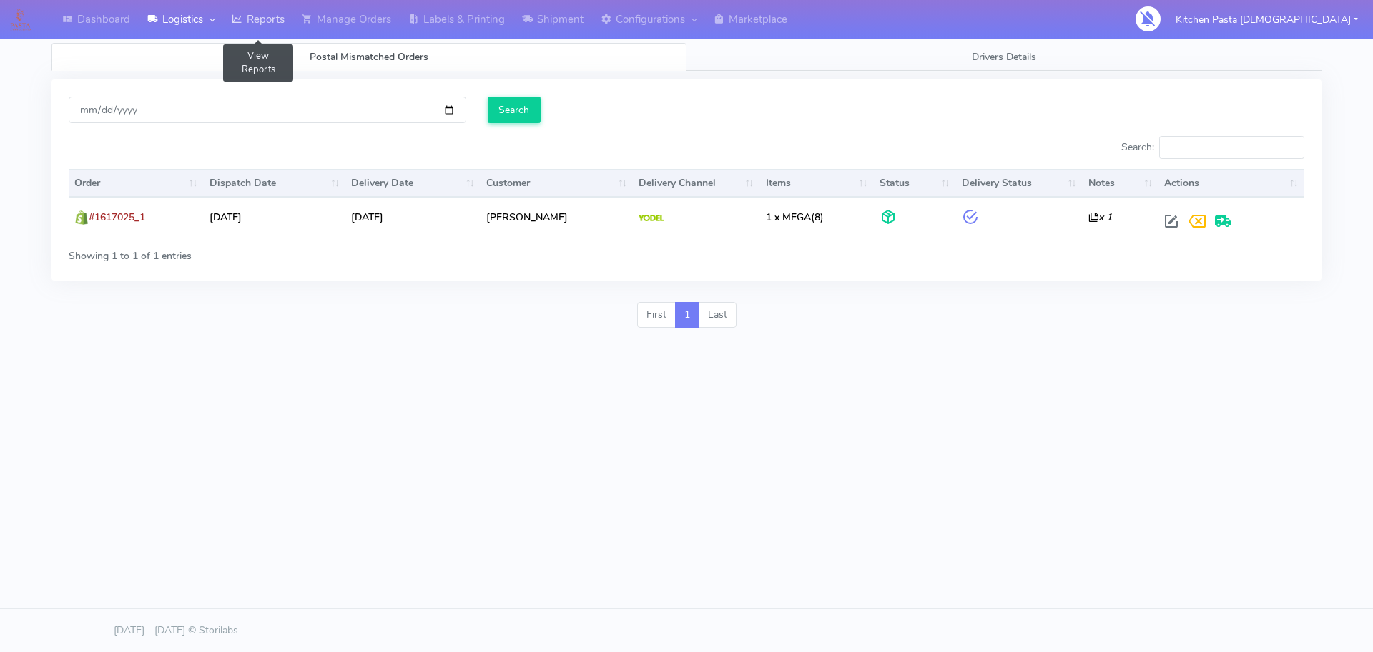
click at [277, 18] on link "Reports" at bounding box center [258, 19] width 70 height 39
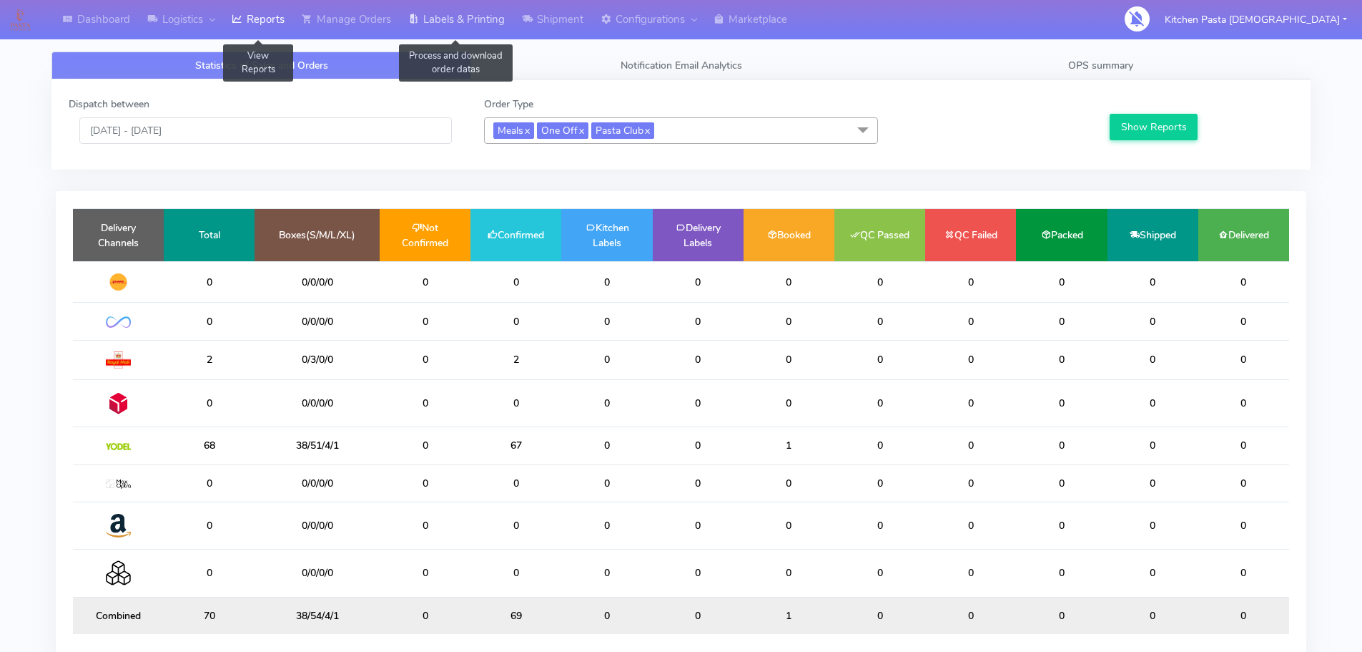
click at [473, 24] on link "Labels & Printing" at bounding box center [457, 19] width 114 height 39
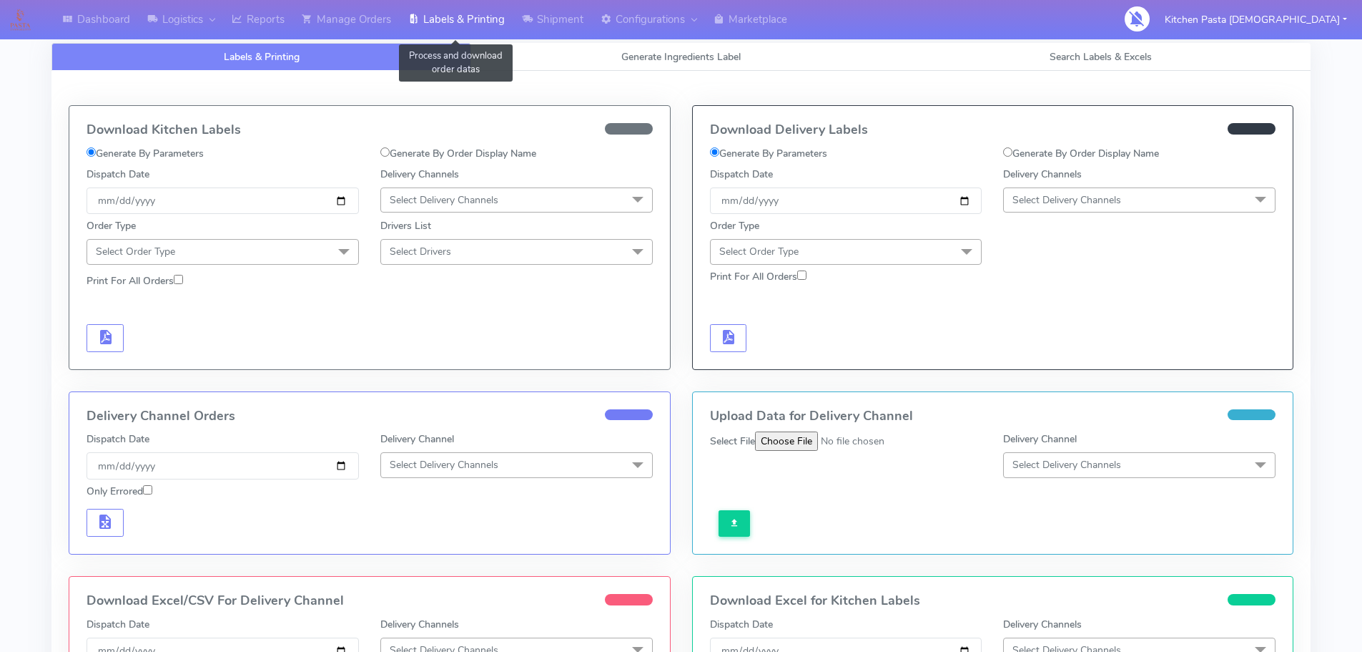
select select
click at [767, 74] on div "Download Kitchen Labels Generate By Parameters Generate By Order Display Name D…" at bounding box center [680, 448] width 1259 height 754
click at [765, 57] on link "Generate Ingredients Label" at bounding box center [681, 57] width 420 height 28
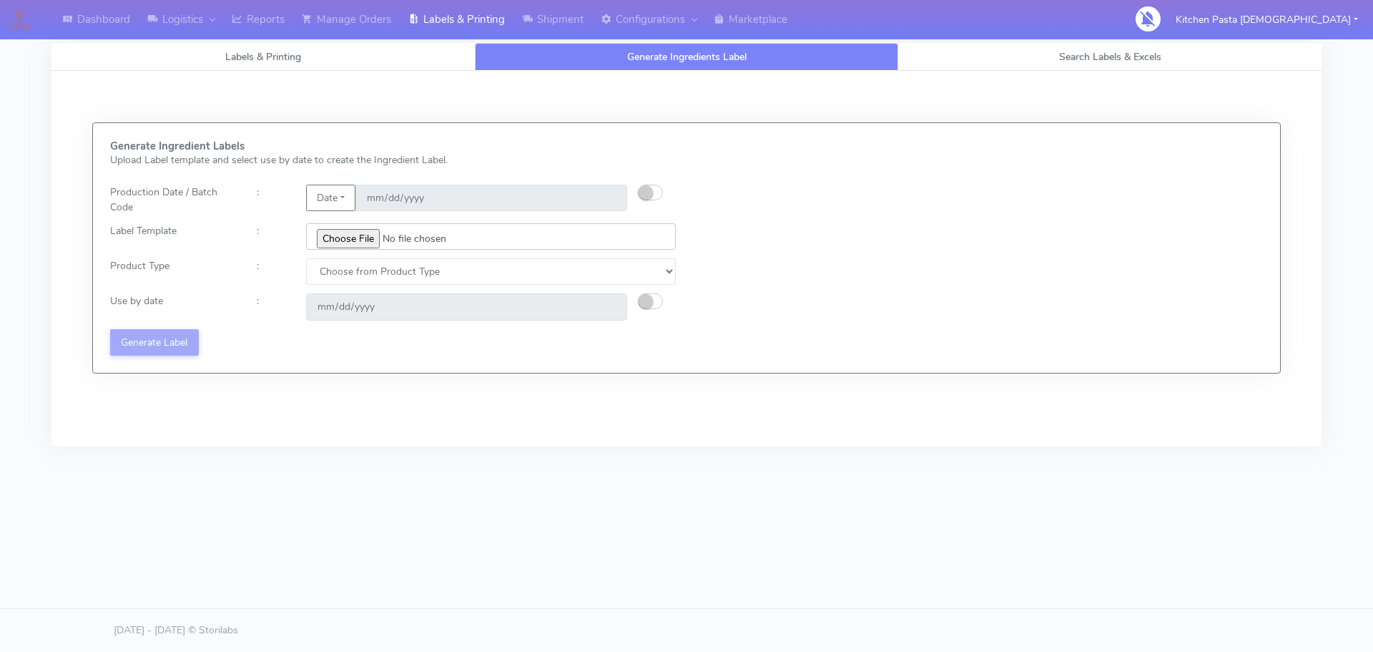
click at [356, 224] on input "file" at bounding box center [491, 236] width 370 height 26
type input "C:\fakepath\Profiteroles V1.jpg"
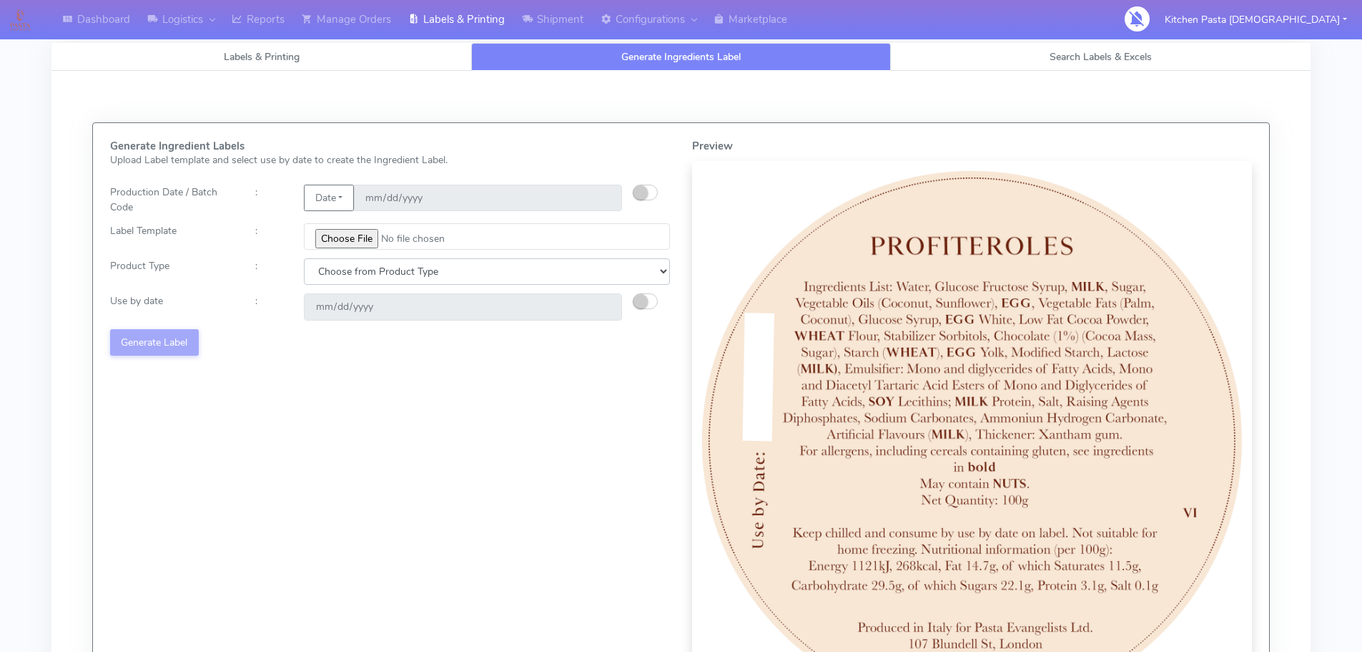
click at [461, 275] on select "Choose from Product Type ECOM ERETAIL CIRCULAR CIRC_DESERTS LASAGNE" at bounding box center [487, 271] width 366 height 26
select select "3"
click at [304, 258] on select "Choose from Product Type ECOM ERETAIL CIRCULAR CIRC_DESERTS LASAGNE" at bounding box center [487, 271] width 366 height 26
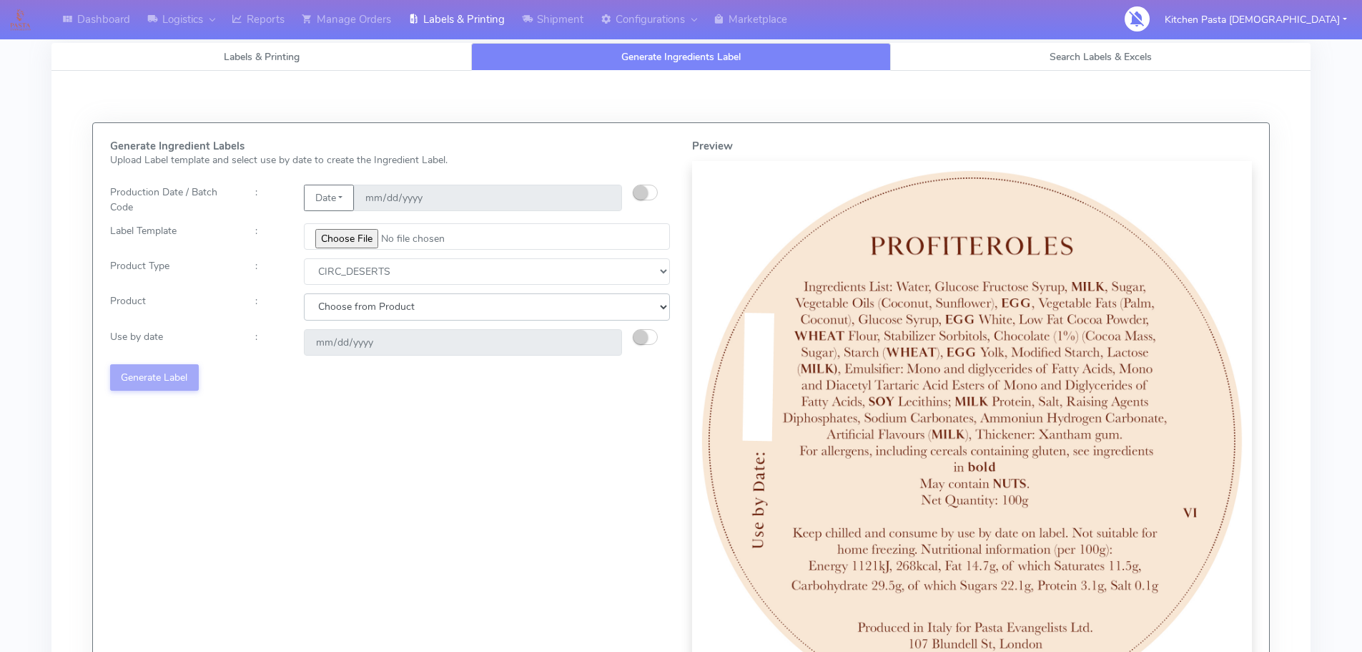
click at [420, 314] on select "Choose from Product CLASSIC_TIRAMISU CREMA_AMARENA PROFITEROLES" at bounding box center [487, 306] width 366 height 26
select select "2"
click at [304, 293] on select "Choose from Product CLASSIC_TIRAMISU CREMA_AMARENA PROFITEROLES" at bounding box center [487, 306] width 366 height 26
type input "[DATE]"
click at [124, 381] on button "Generate Label" at bounding box center [154, 377] width 89 height 26
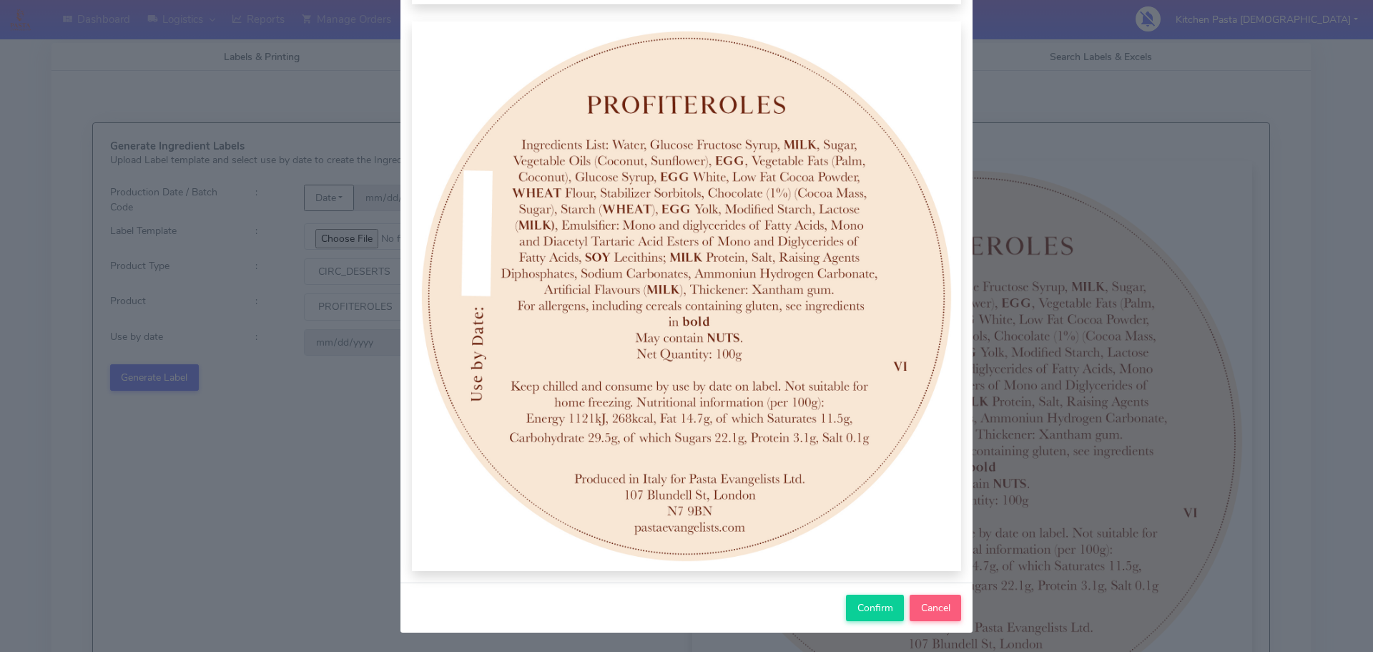
scroll to position [148, 0]
click at [857, 604] on span "Confirm" at bounding box center [875, 607] width 36 height 14
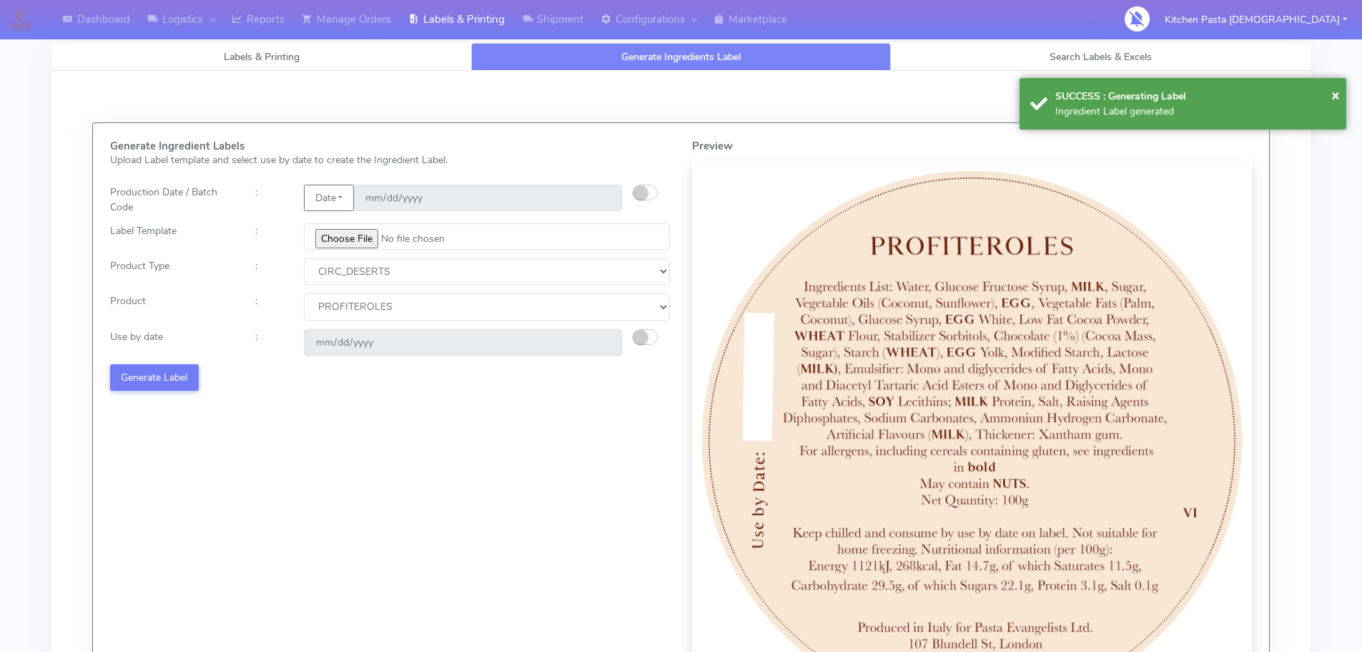
select select
